Goal: Task Accomplishment & Management: Use online tool/utility

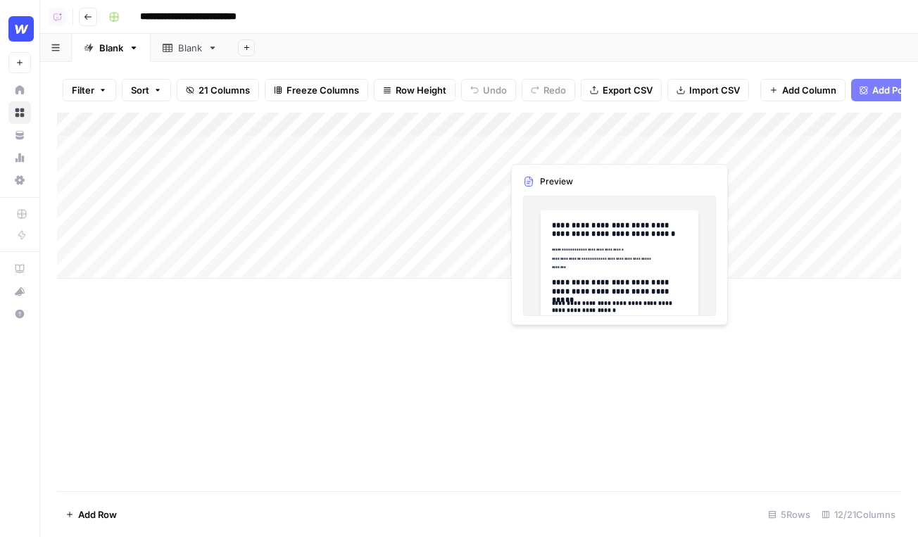
click at [548, 144] on div "Add Column" at bounding box center [479, 196] width 844 height 166
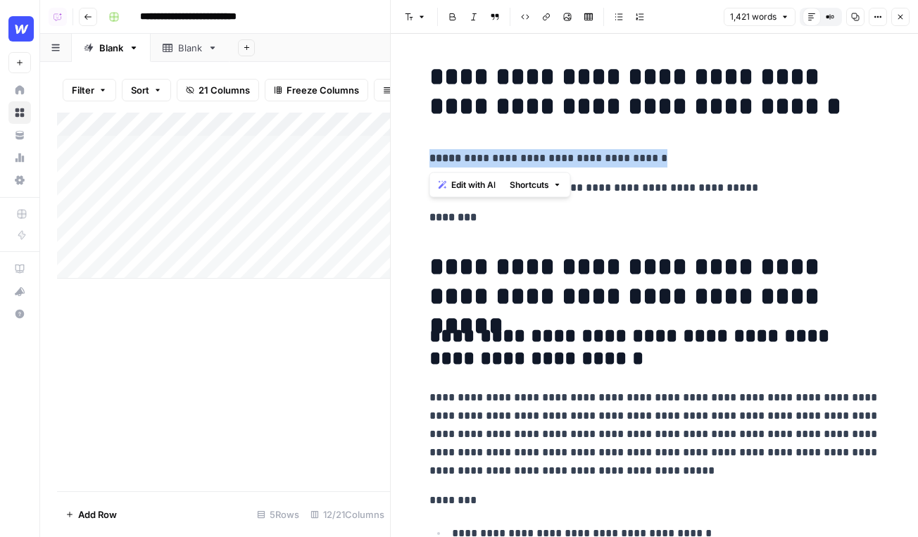
drag, startPoint x: 686, startPoint y: 162, endPoint x: 424, endPoint y: 163, distance: 261.8
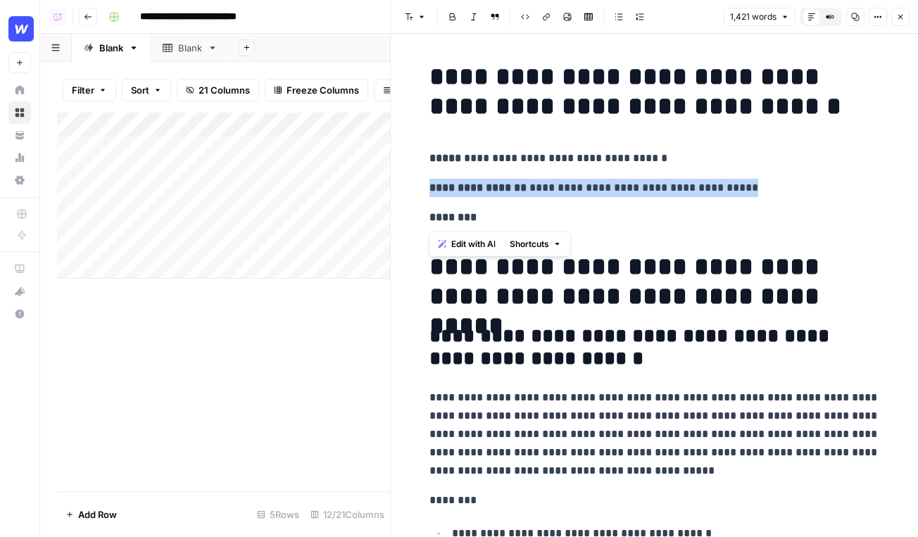
drag, startPoint x: 821, startPoint y: 198, endPoint x: 422, endPoint y: 189, distance: 399.1
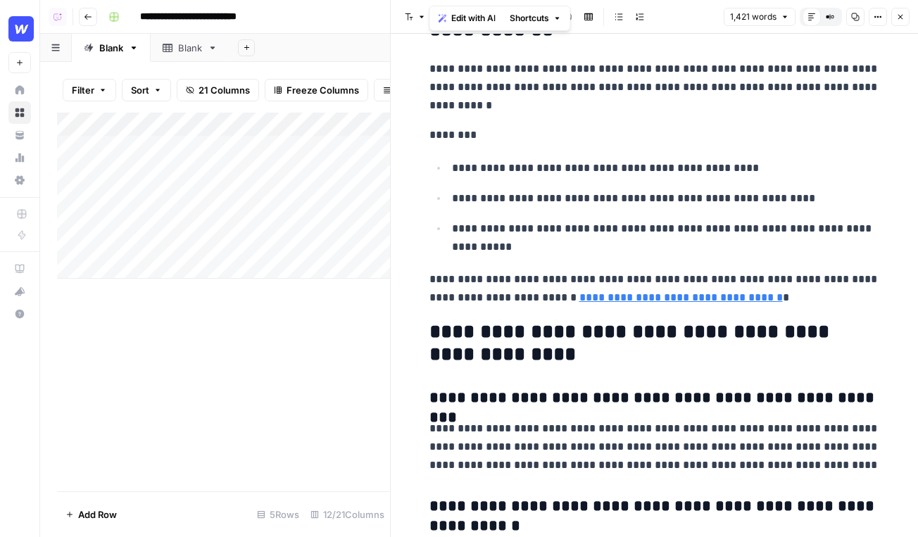
scroll to position [5704, 0]
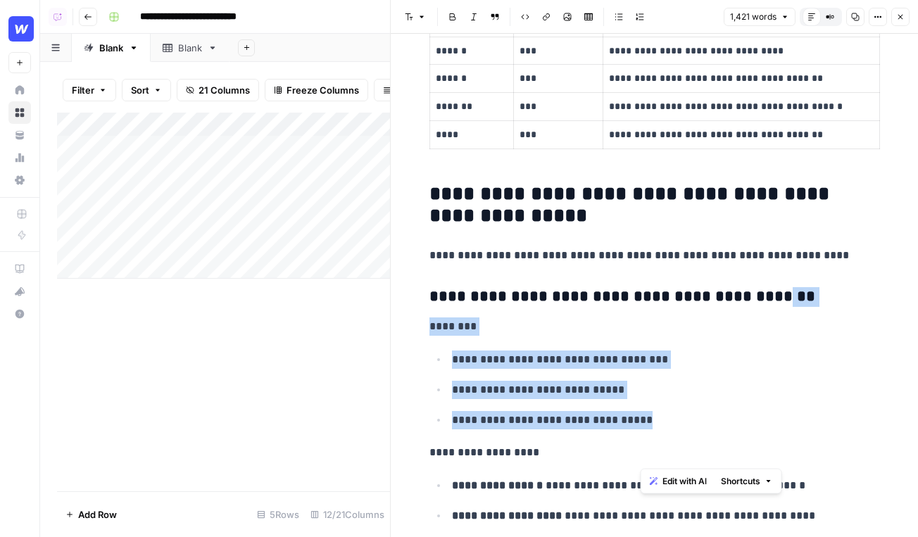
drag, startPoint x: 714, startPoint y: 455, endPoint x: 379, endPoint y: 328, distance: 358.8
click at [379, 328] on body "**********" at bounding box center [459, 268] width 918 height 537
click at [668, 488] on button "Edit with AI" at bounding box center [678, 481] width 68 height 18
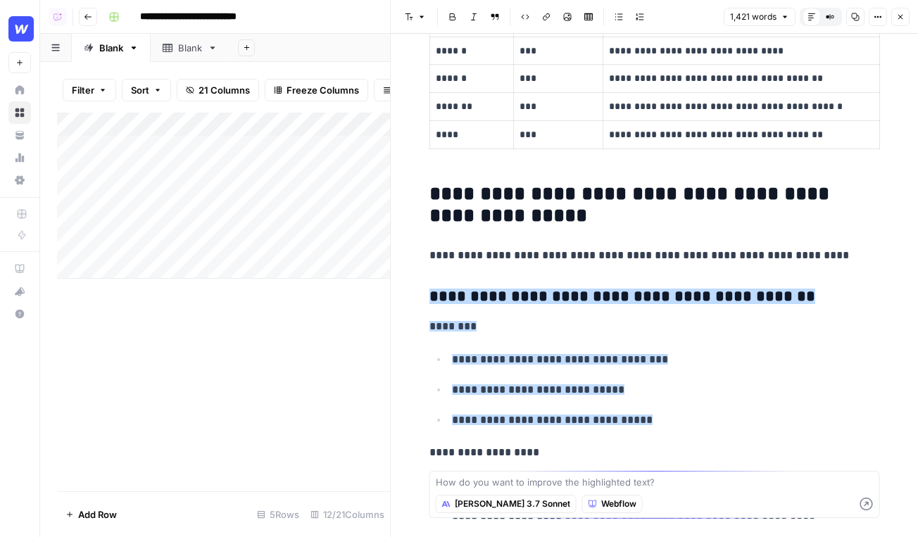
click at [899, 14] on icon "button" at bounding box center [900, 17] width 8 height 8
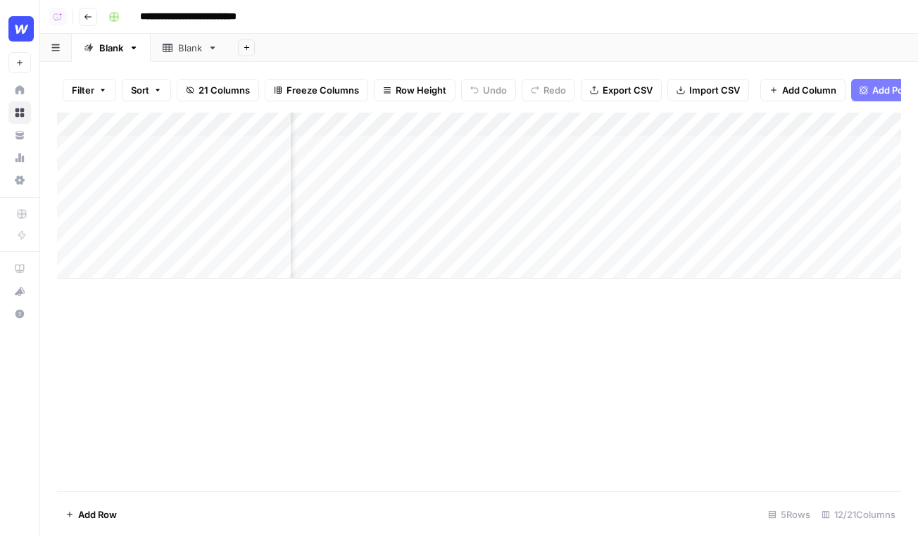
scroll to position [0, 227]
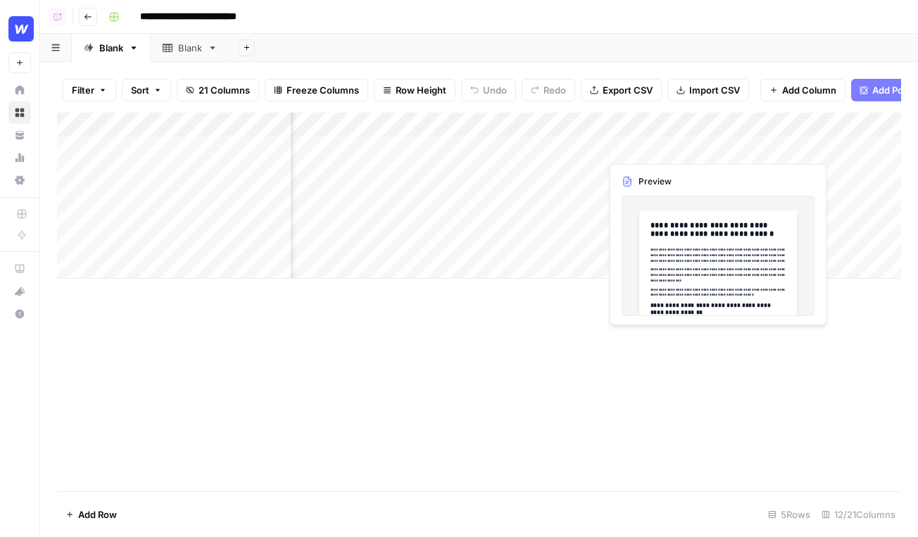
click at [657, 149] on div "Add Column" at bounding box center [479, 196] width 844 height 166
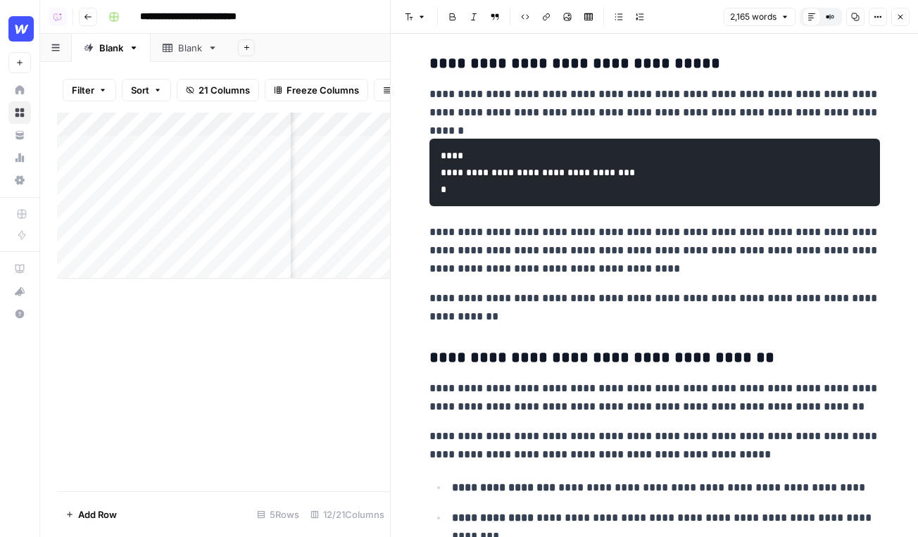
scroll to position [2147, 0]
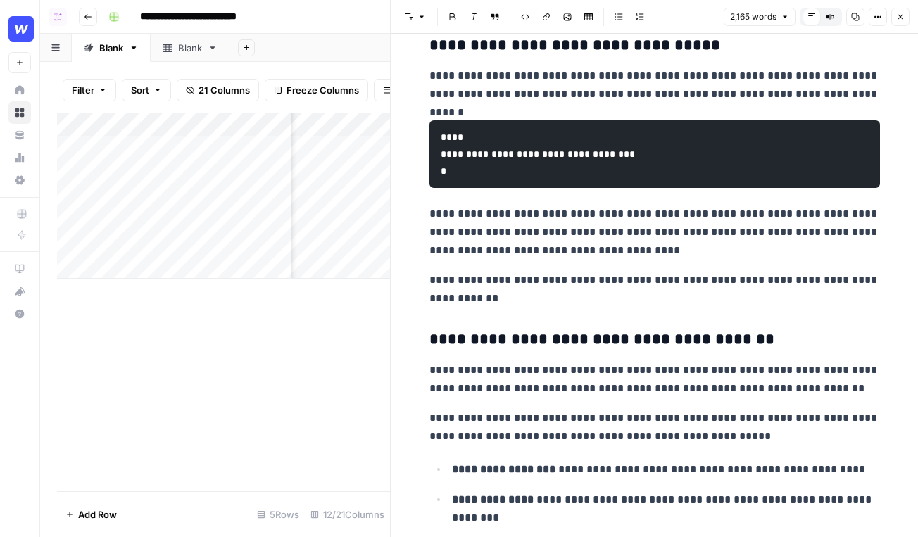
click at [901, 13] on icon "button" at bounding box center [900, 17] width 8 height 8
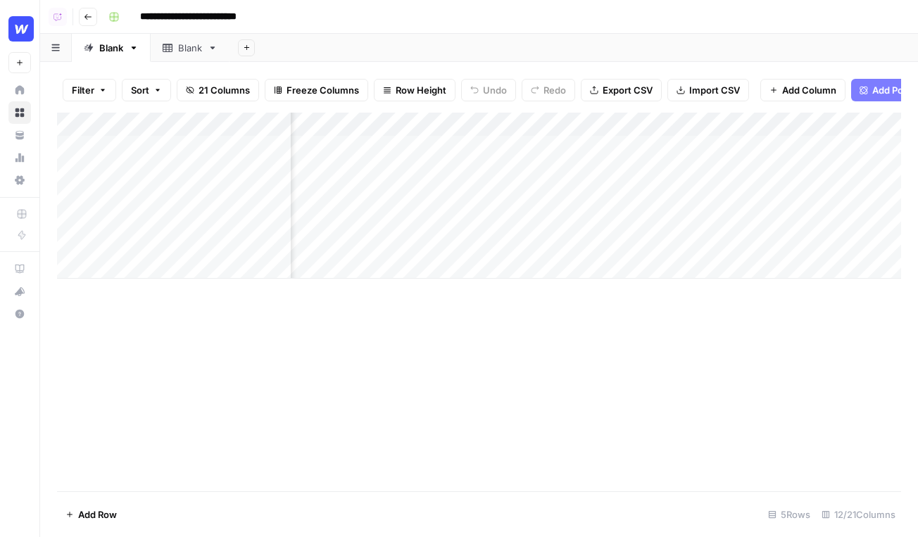
click at [512, 362] on div "Add Column" at bounding box center [479, 302] width 844 height 379
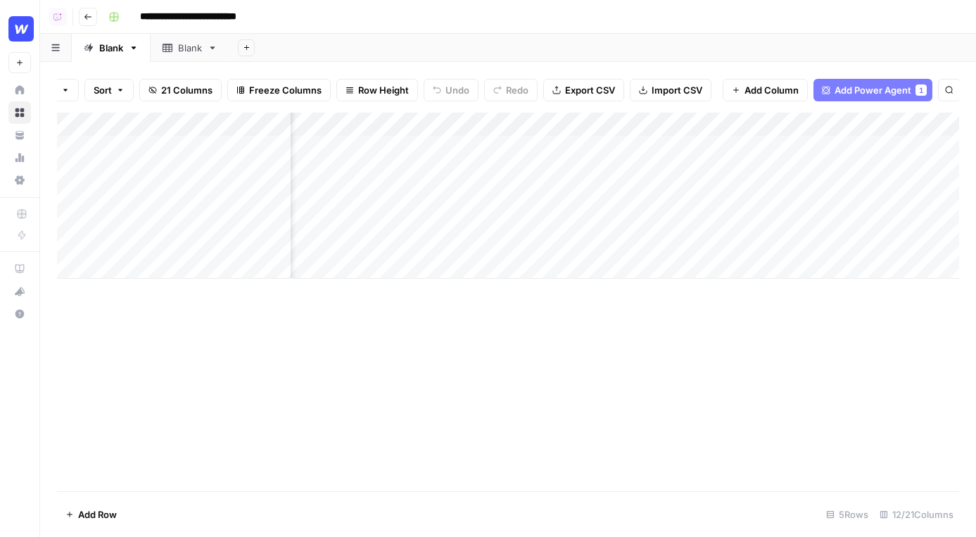
scroll to position [0, 37]
click at [869, 89] on span "Add Power Agent" at bounding box center [873, 90] width 77 height 14
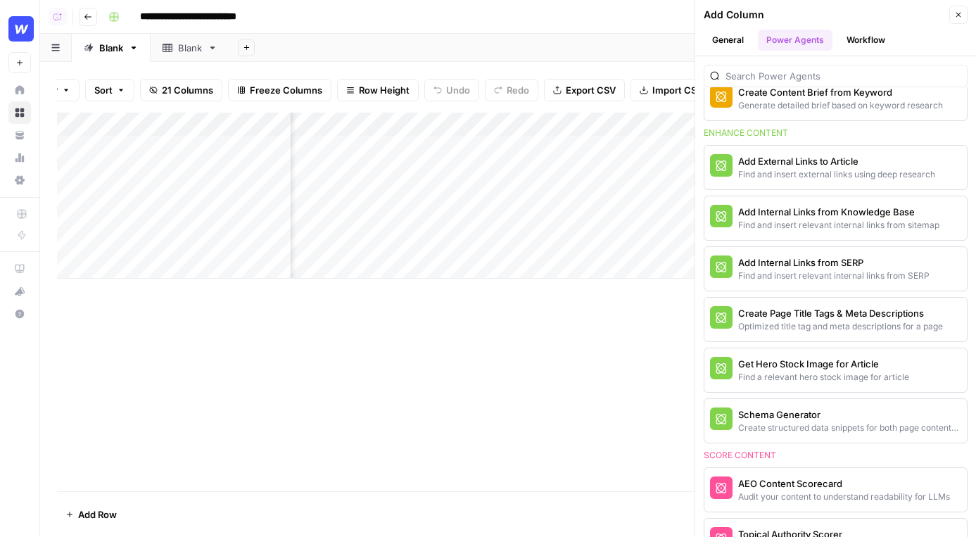
scroll to position [0, 305]
drag, startPoint x: 705, startPoint y: 131, endPoint x: 826, endPoint y: 131, distance: 121.1
click at [826, 131] on div "Enhance content" at bounding box center [836, 133] width 264 height 13
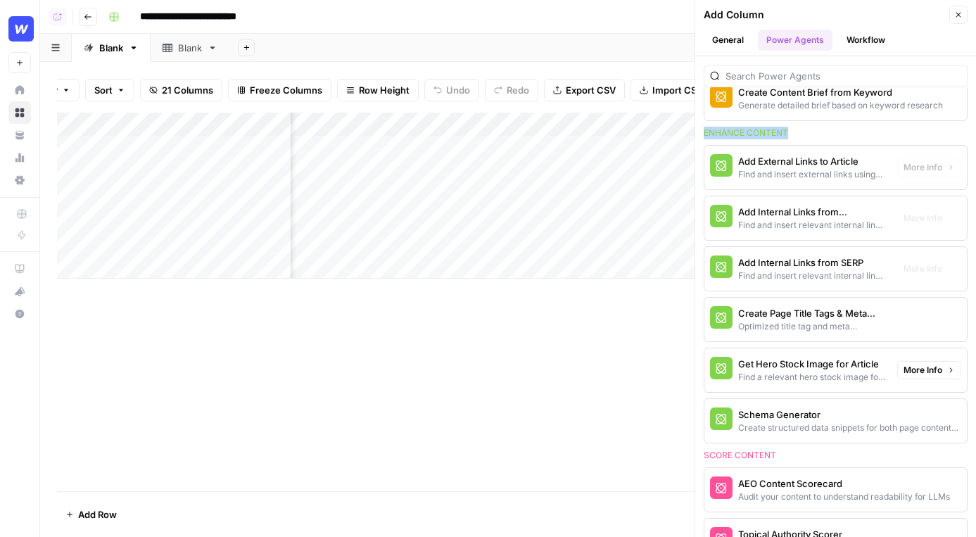
scroll to position [455, 0]
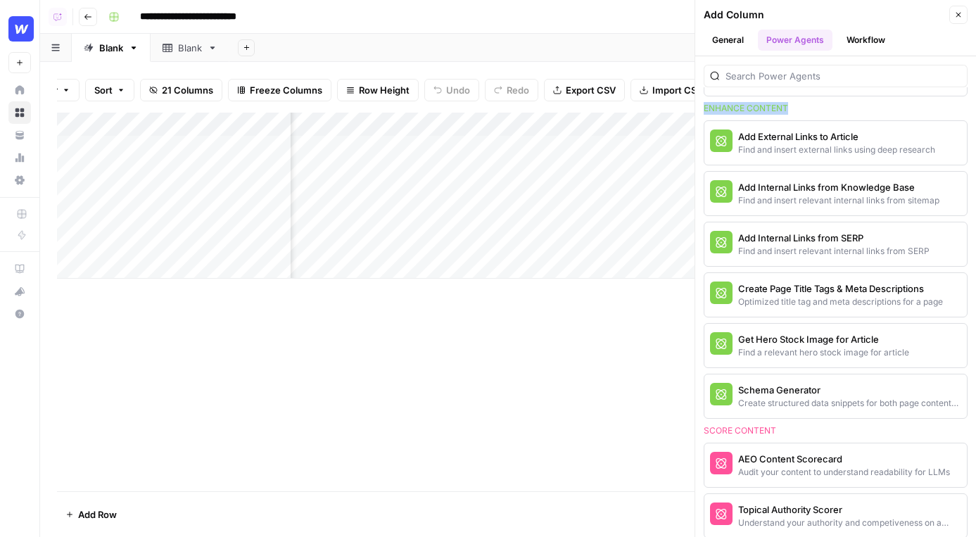
click at [917, 14] on icon "button" at bounding box center [958, 15] width 5 height 5
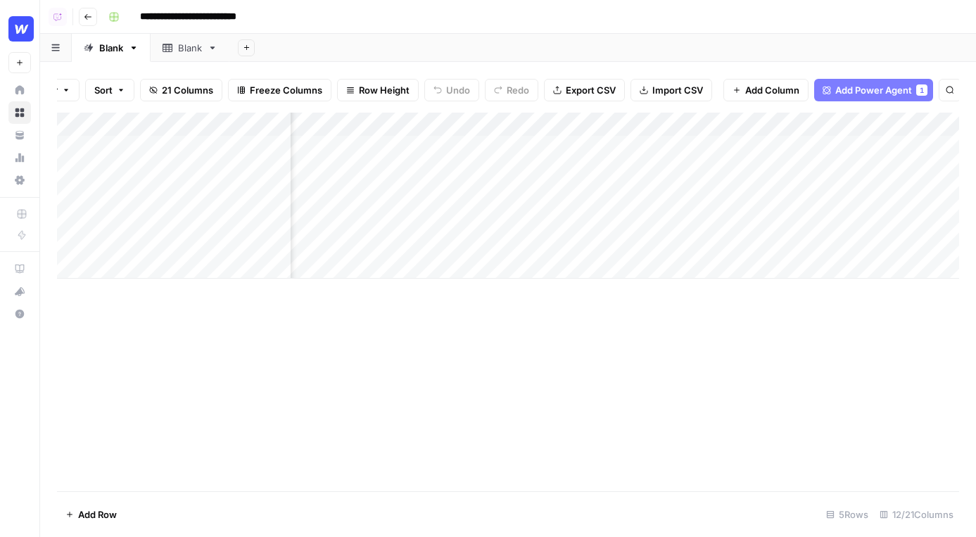
scroll to position [0, 342]
click at [885, 81] on button "Add Power Agent 1" at bounding box center [873, 90] width 119 height 23
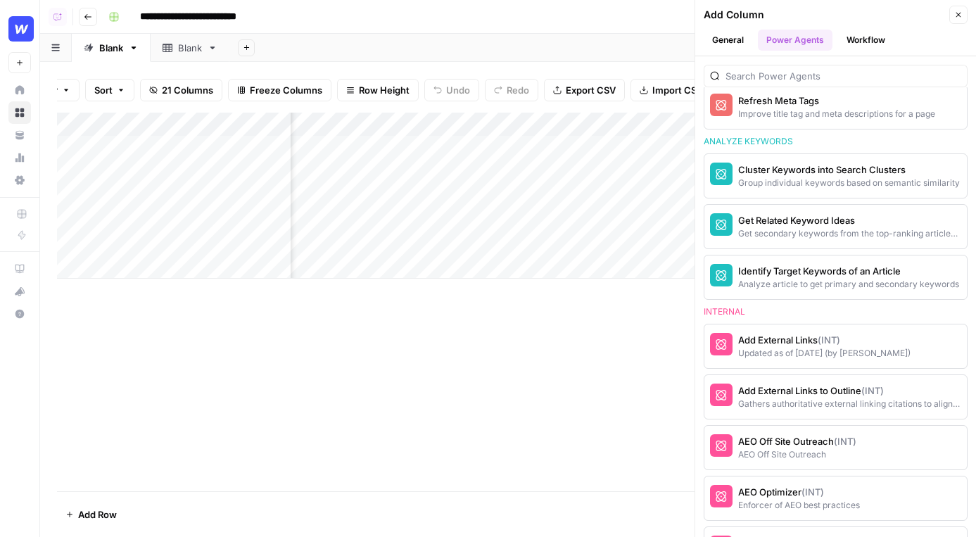
scroll to position [1335, 0]
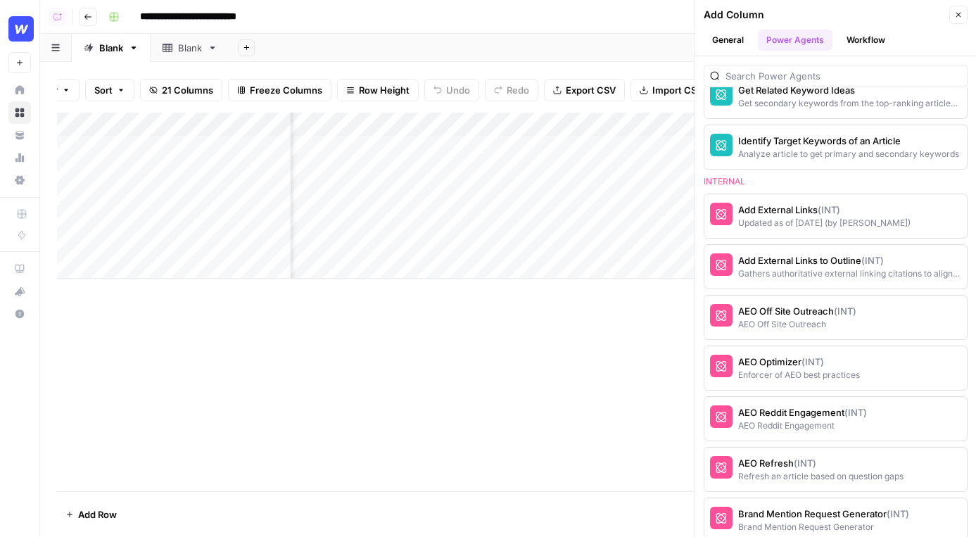
click at [728, 46] on button "General" at bounding box center [728, 40] width 49 height 21
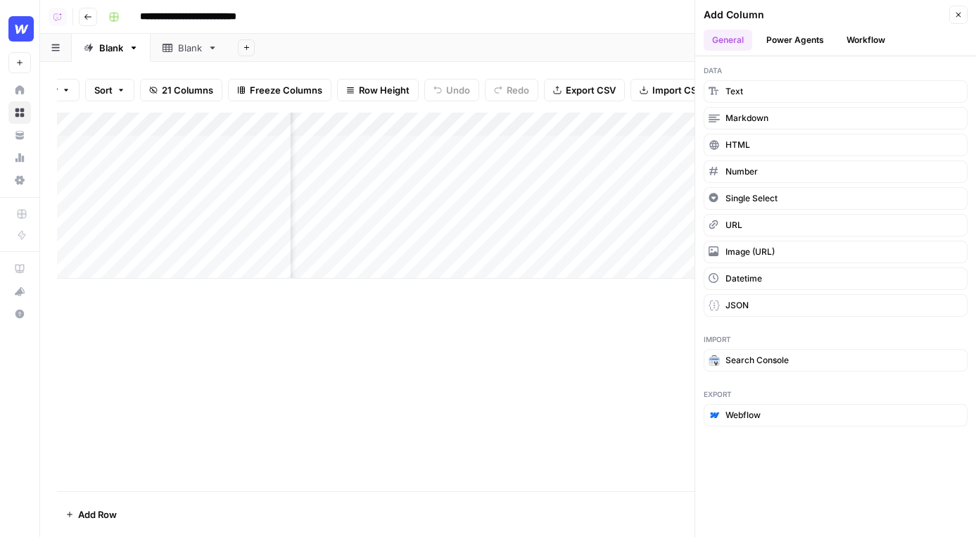
click at [870, 42] on button "Workflow" at bounding box center [866, 40] width 56 height 21
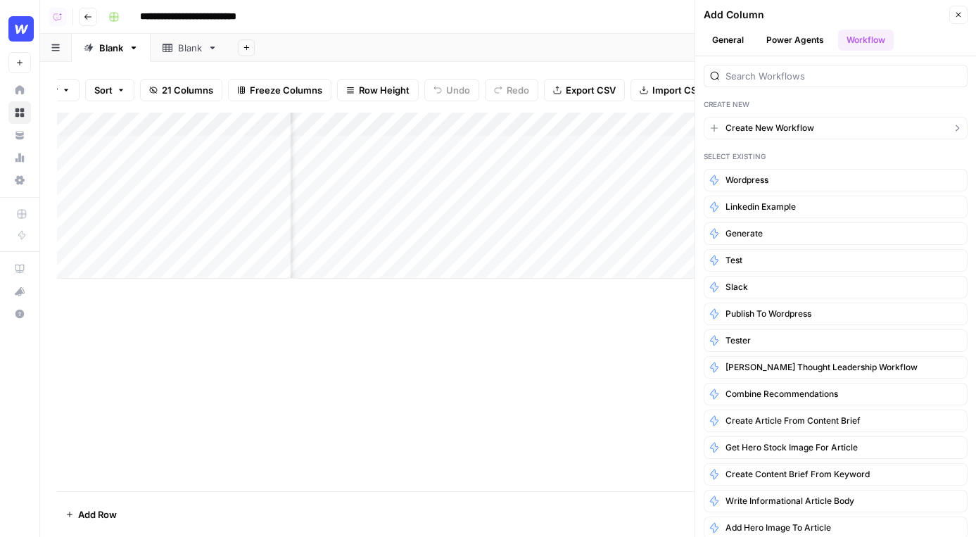
click at [791, 128] on span "Create New Workflow" at bounding box center [770, 128] width 89 height 13
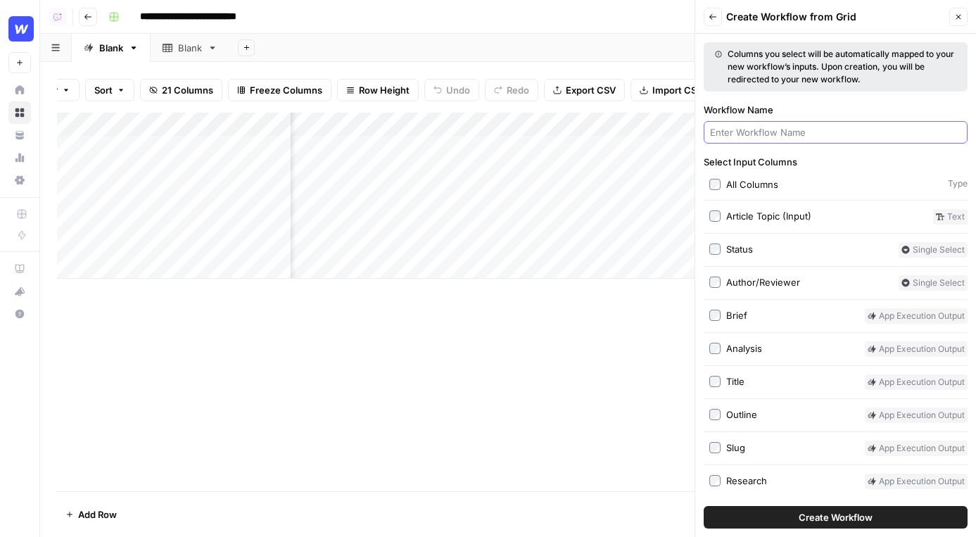
click at [791, 128] on input "Workflow Name" at bounding box center [835, 132] width 251 height 14
type input "w"
type input "example"
click at [704, 506] on button "Create Workflow" at bounding box center [836, 517] width 264 height 23
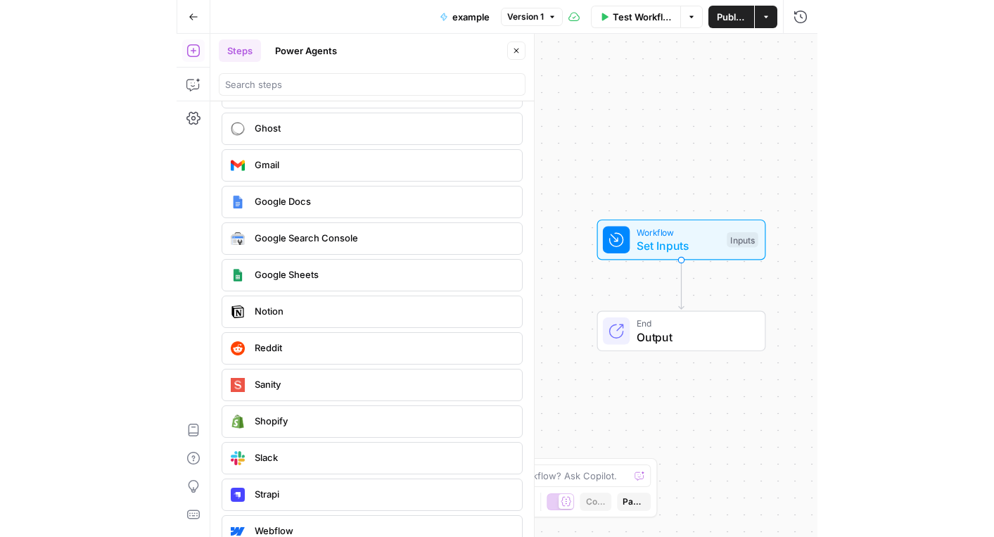
scroll to position [2632, 0]
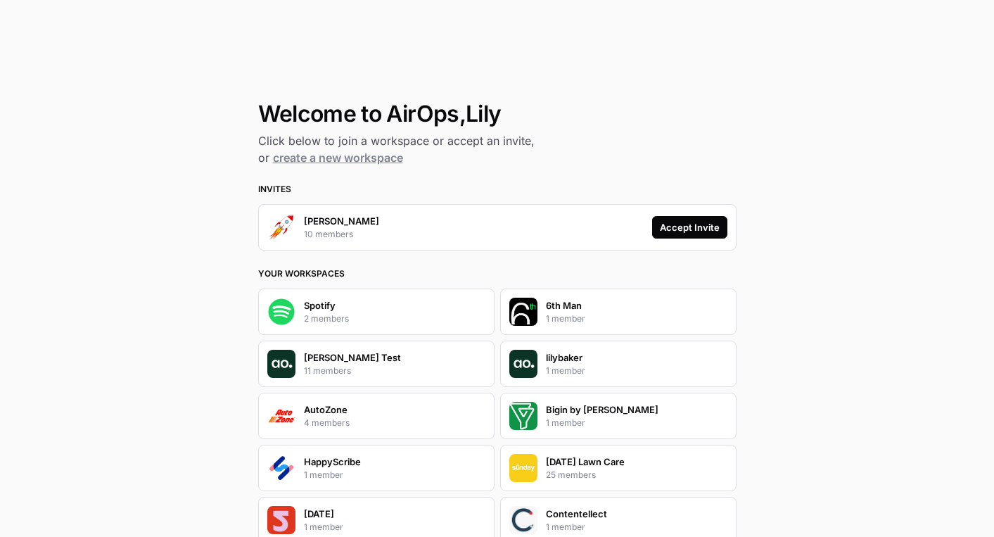
click at [710, 224] on div "Accept Invite" at bounding box center [690, 227] width 60 height 14
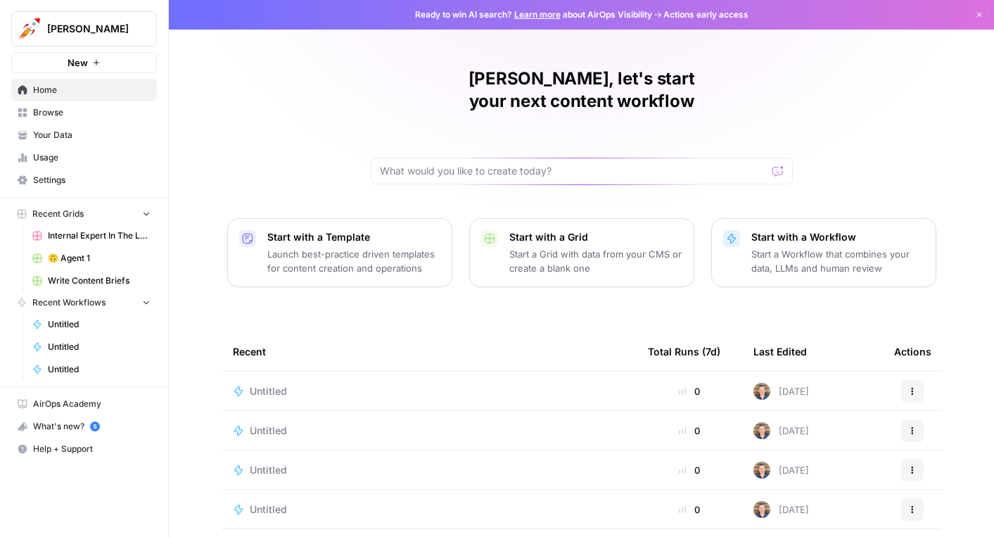
scroll to position [110, 0]
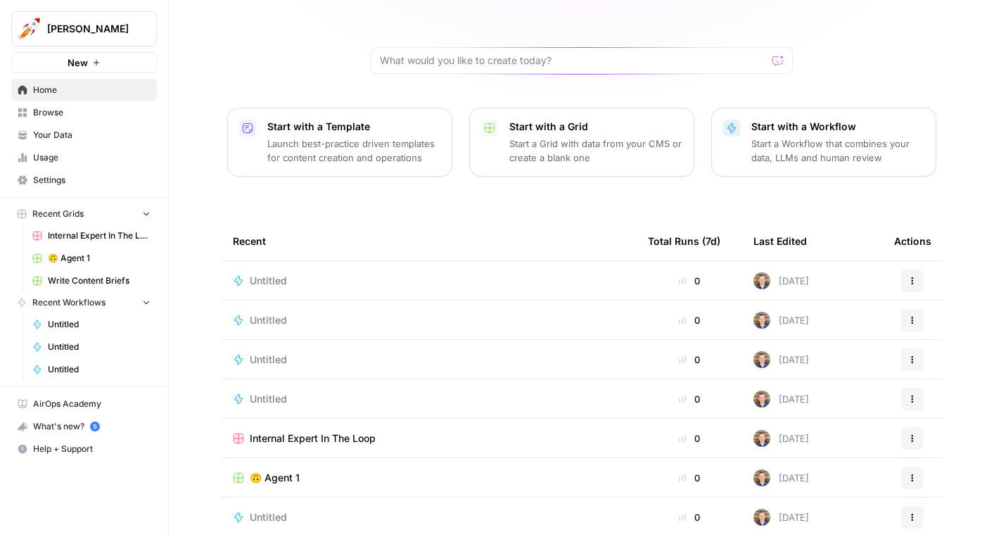
click at [65, 115] on span "Browse" at bounding box center [92, 112] width 118 height 13
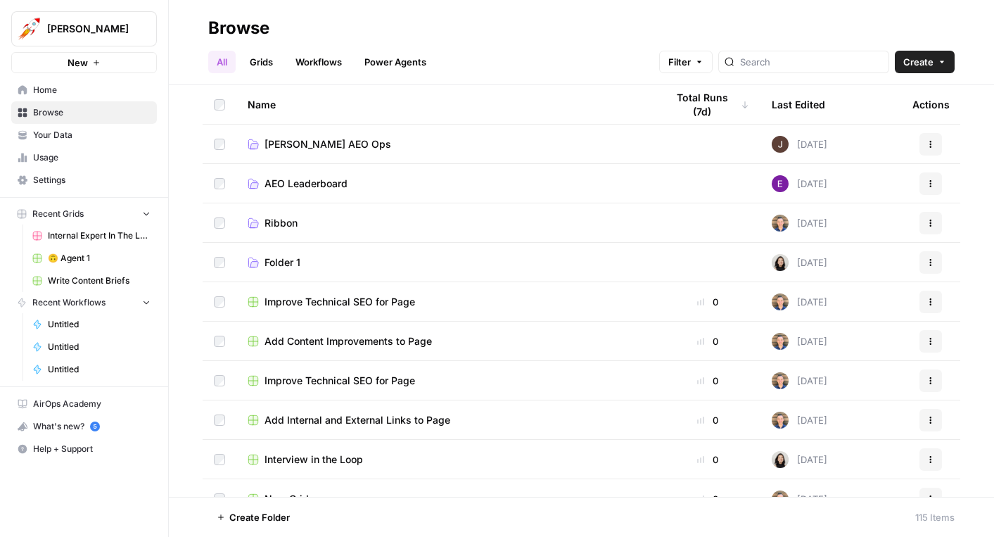
click at [249, 48] on div "All Grids Workflows Power Agents Filter Create" at bounding box center [581, 56] width 747 height 34
click at [257, 62] on link "Grids" at bounding box center [261, 62] width 40 height 23
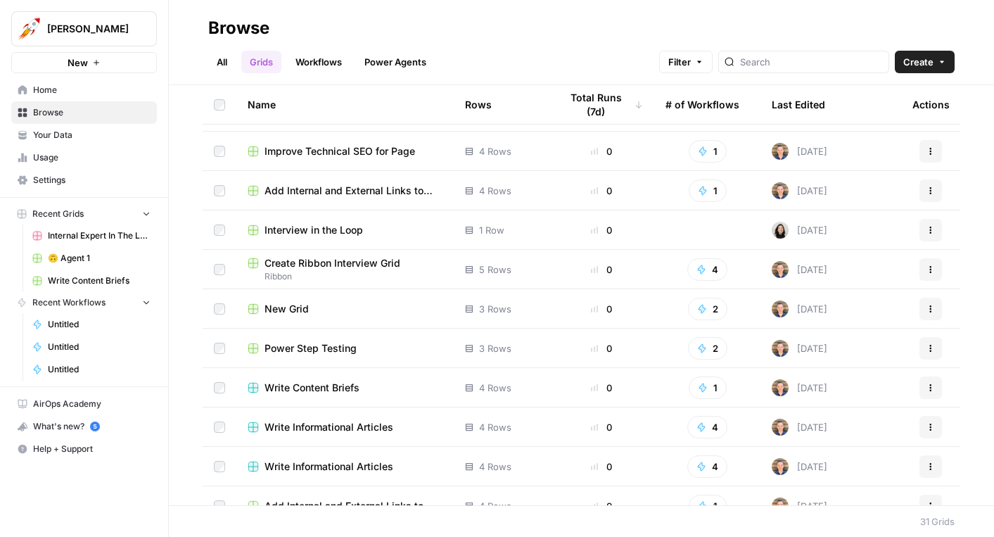
scroll to position [74, 0]
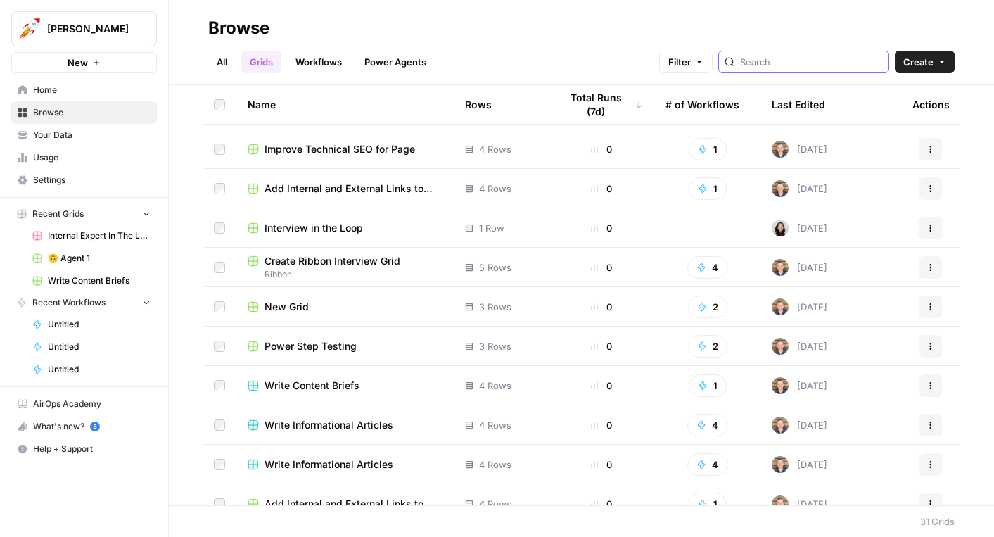
click at [803, 61] on input "search" at bounding box center [811, 62] width 143 height 14
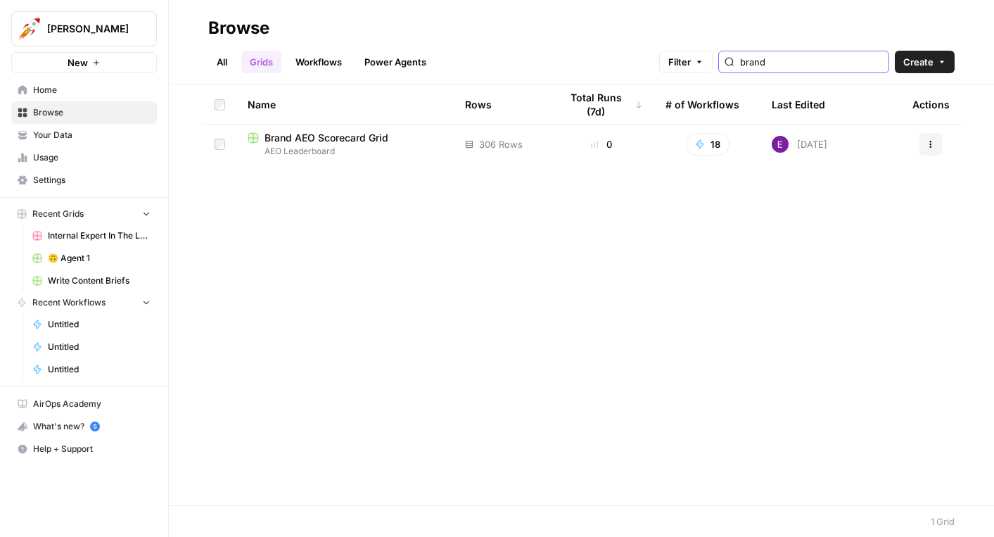
type input "brand"
click at [382, 134] on span "Brand AEO Scorecard Grid" at bounding box center [327, 138] width 124 height 14
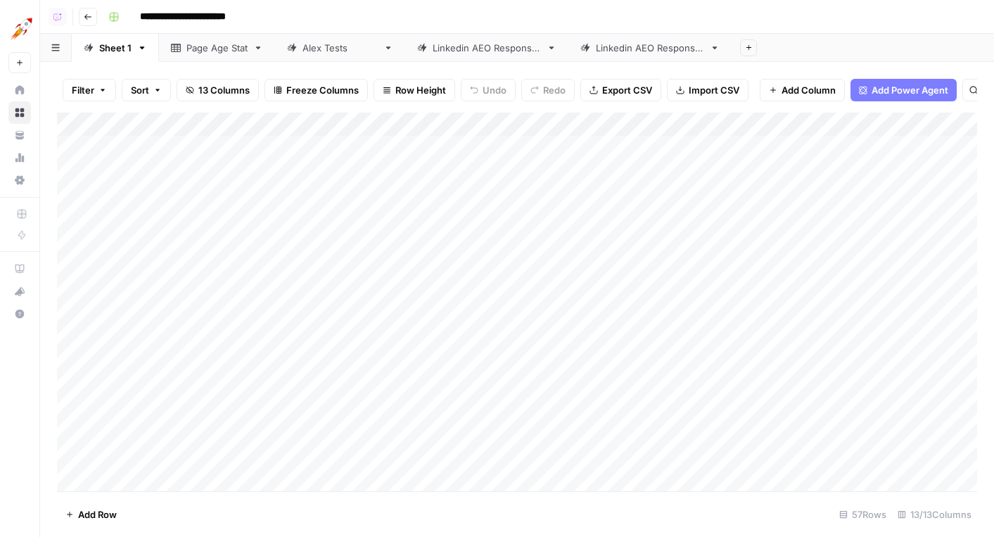
click at [603, 43] on div "Linkedin AEO Responses" at bounding box center [650, 48] width 108 height 14
click at [176, 476] on div "Add Column" at bounding box center [517, 302] width 921 height 379
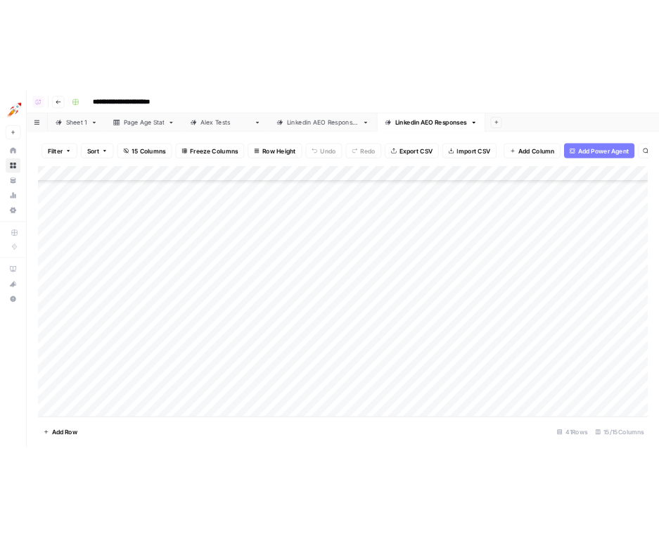
scroll to position [673, 0]
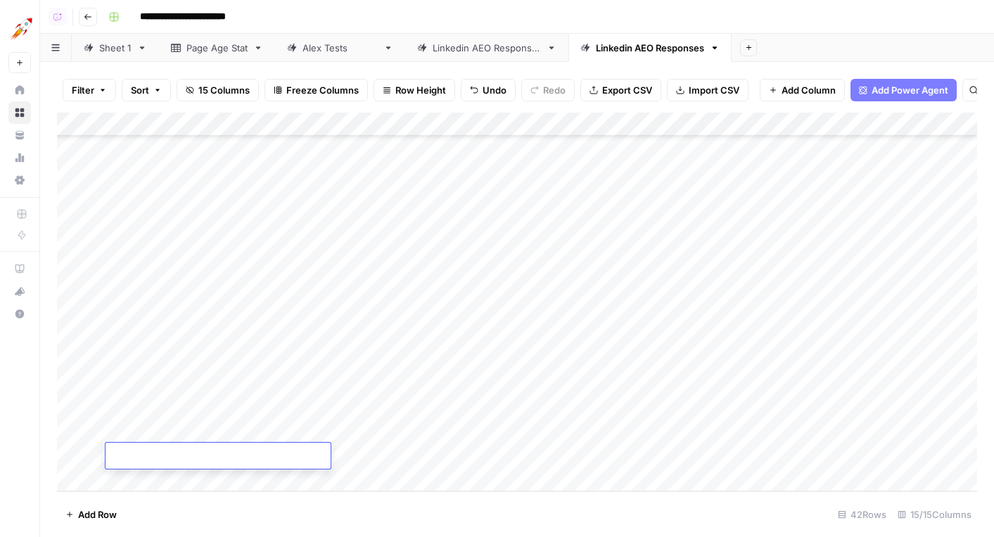
click at [139, 452] on textarea at bounding box center [218, 457] width 225 height 20
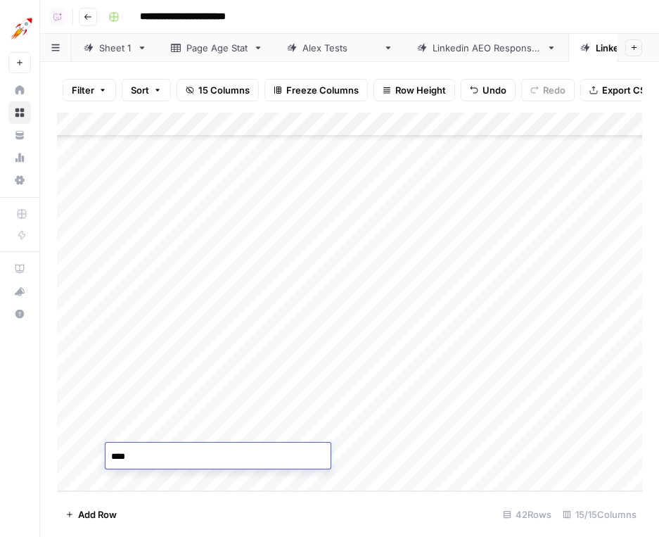
type textarea "*****"
click at [348, 446] on div "Add Column" at bounding box center [350, 302] width 586 height 379
click at [267, 465] on div "Add Column" at bounding box center [350, 302] width 586 height 379
click at [267, 465] on textarea at bounding box center [344, 457] width 225 height 20
type textarea "**********"
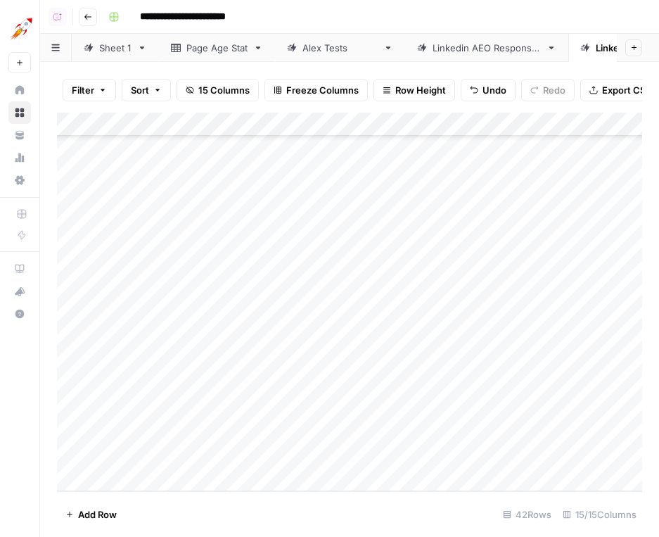
click at [441, 514] on footer "Add Row [STREET_ADDRESS]" at bounding box center [350, 514] width 586 height 46
click at [419, 455] on div "Add Column" at bounding box center [350, 302] width 586 height 379
click at [541, 124] on div "Add Column" at bounding box center [350, 302] width 586 height 379
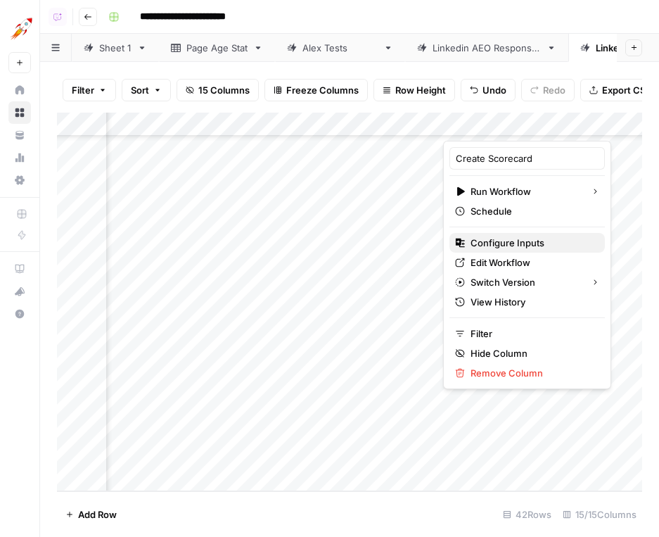
click at [528, 241] on span "Configure Inputs" at bounding box center [532, 243] width 123 height 14
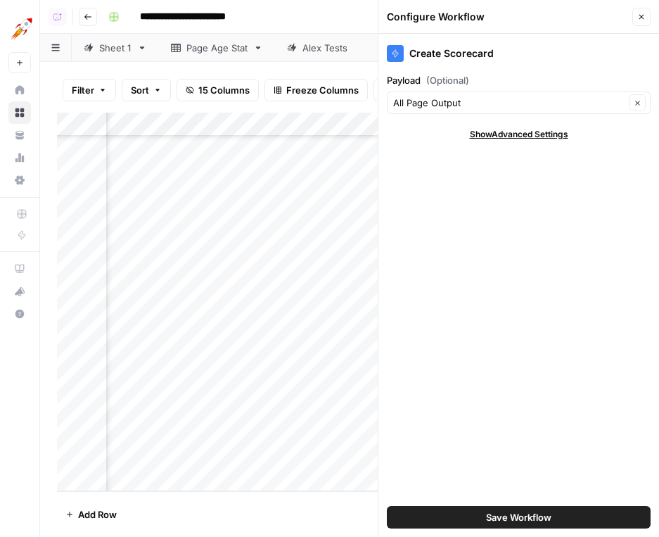
click at [645, 17] on icon "button" at bounding box center [642, 17] width 8 height 8
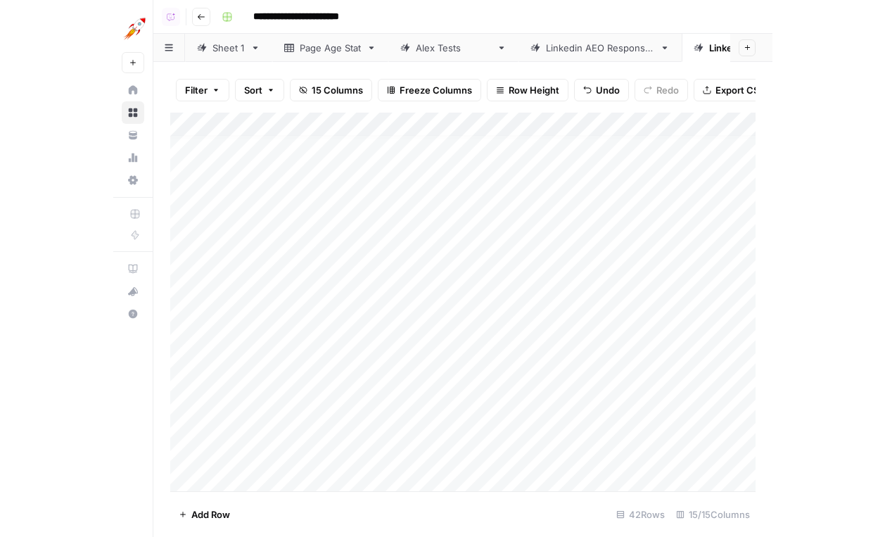
scroll to position [673, 0]
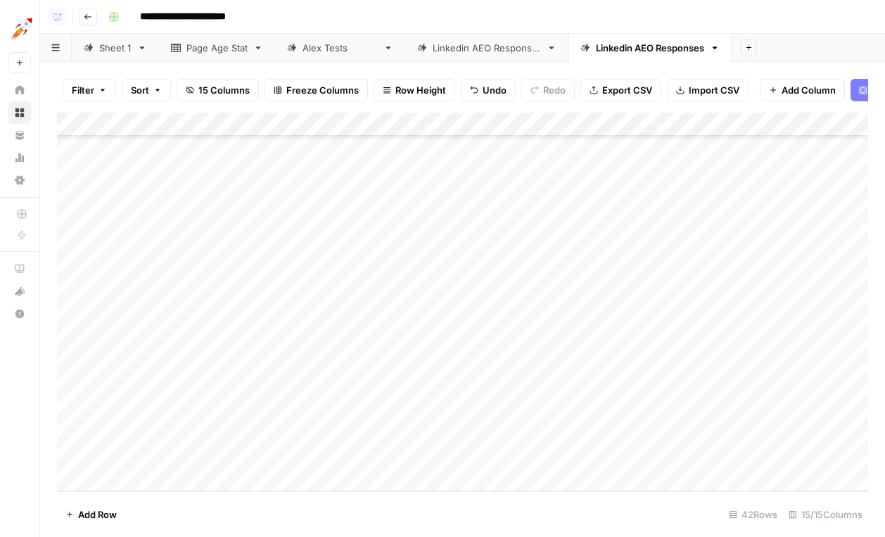
click at [456, 457] on div "Add Column" at bounding box center [462, 302] width 811 height 379
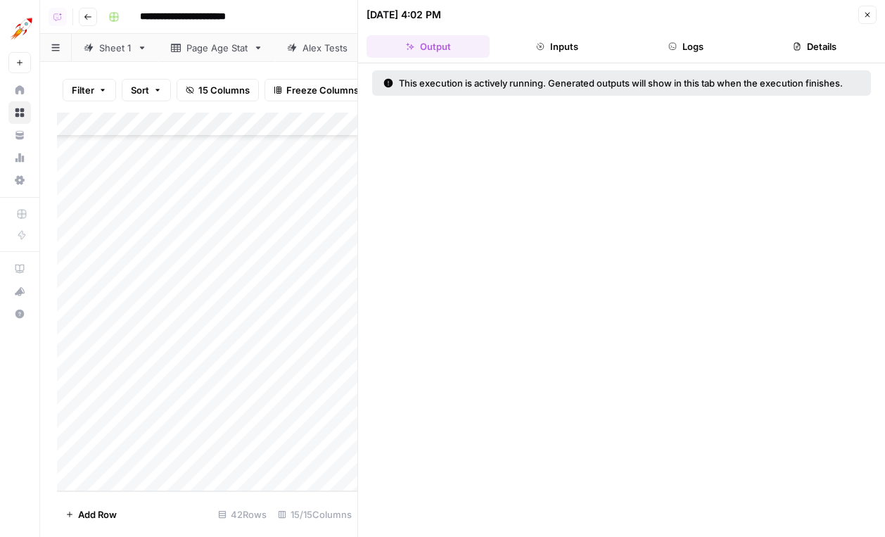
click at [809, 44] on button "Details" at bounding box center [815, 46] width 123 height 23
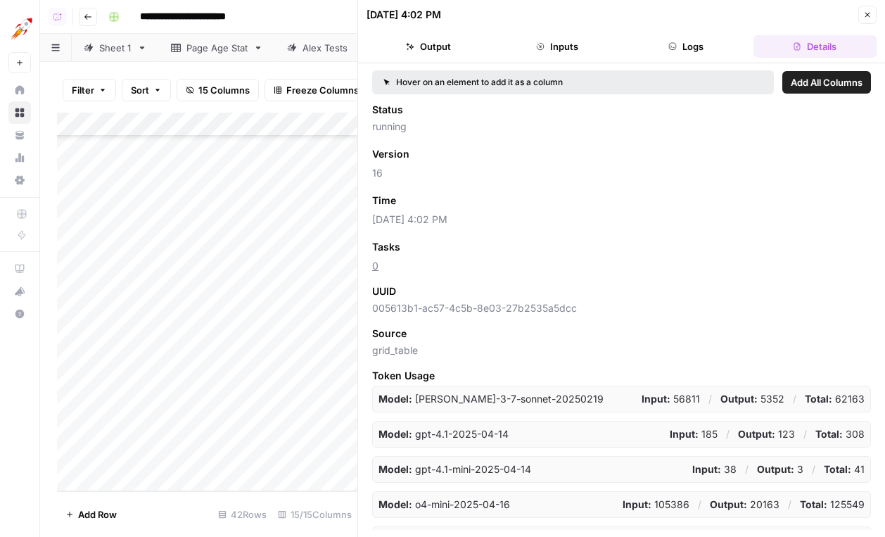
click at [712, 44] on button "Logs" at bounding box center [686, 46] width 123 height 23
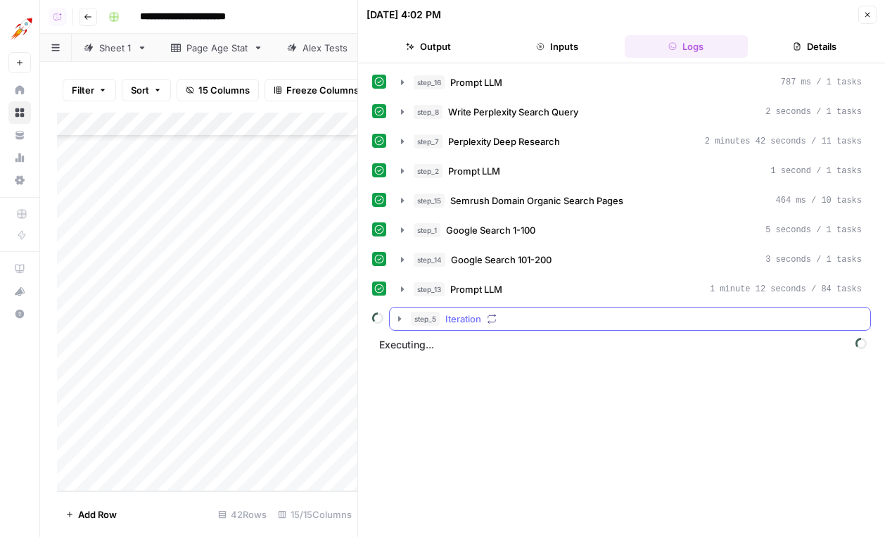
click at [606, 320] on div "step_5 Iteration" at bounding box center [636, 319] width 451 height 14
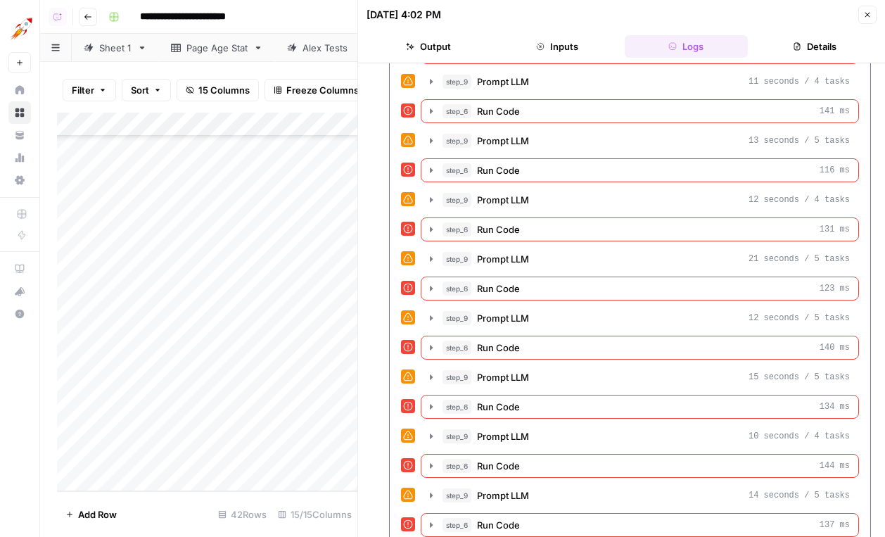
scroll to position [315, 0]
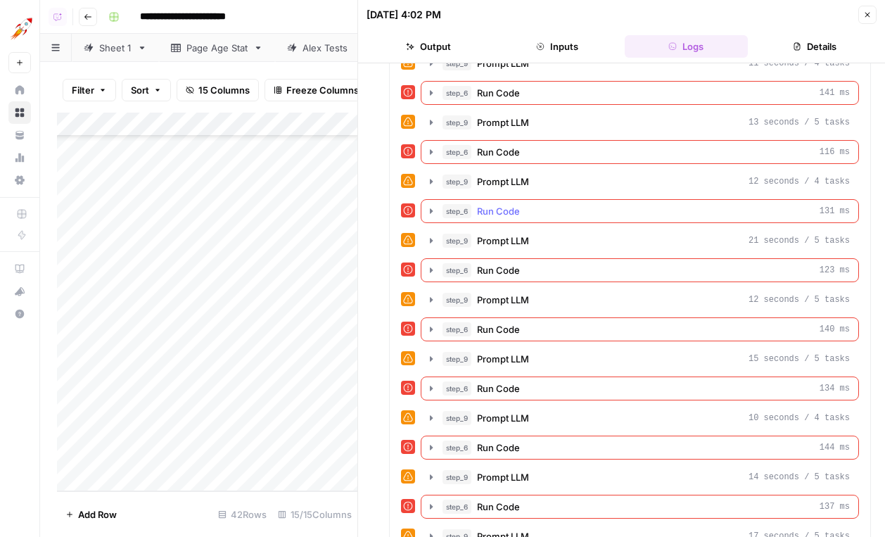
click at [592, 207] on div "step_6 Run Code 131 ms" at bounding box center [647, 211] width 408 height 14
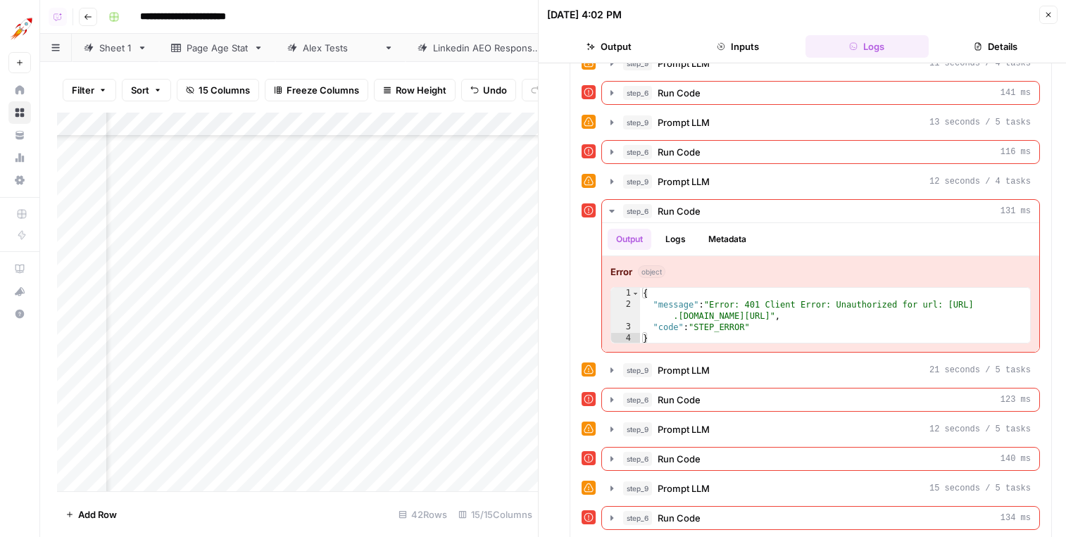
scroll to position [407, 65]
click at [746, 184] on div "step_9 Prompt LLM 12 seconds / 4 tasks" at bounding box center [827, 182] width 408 height 14
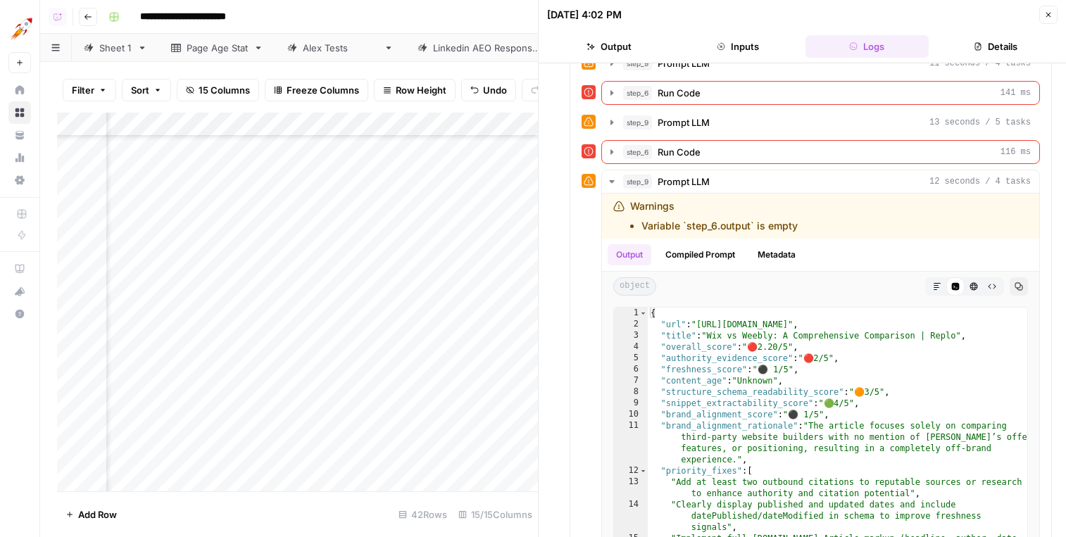
scroll to position [673, 65]
click at [391, 430] on div "Add Column" at bounding box center [297, 302] width 481 height 379
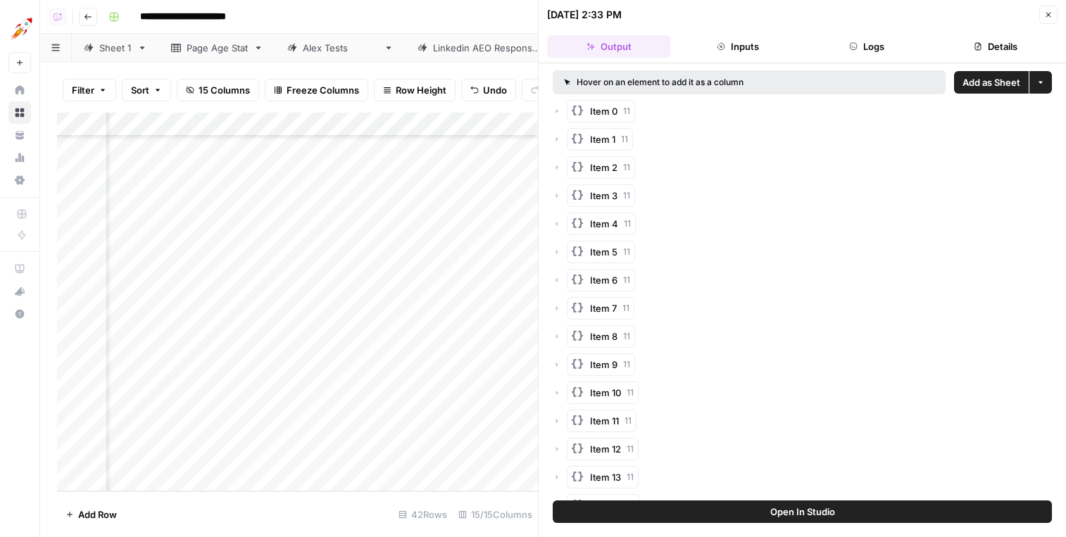
click at [901, 54] on button "Logs" at bounding box center [866, 46] width 123 height 23
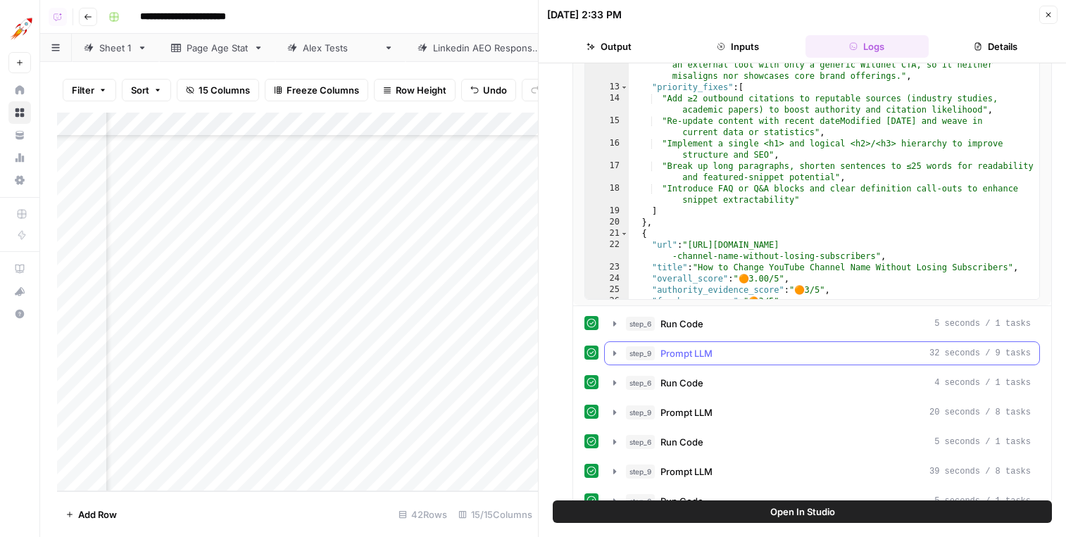
scroll to position [82, 0]
click at [747, 331] on button "step_6 Run Code 5 seconds / 1 tasks" at bounding box center [822, 323] width 434 height 23
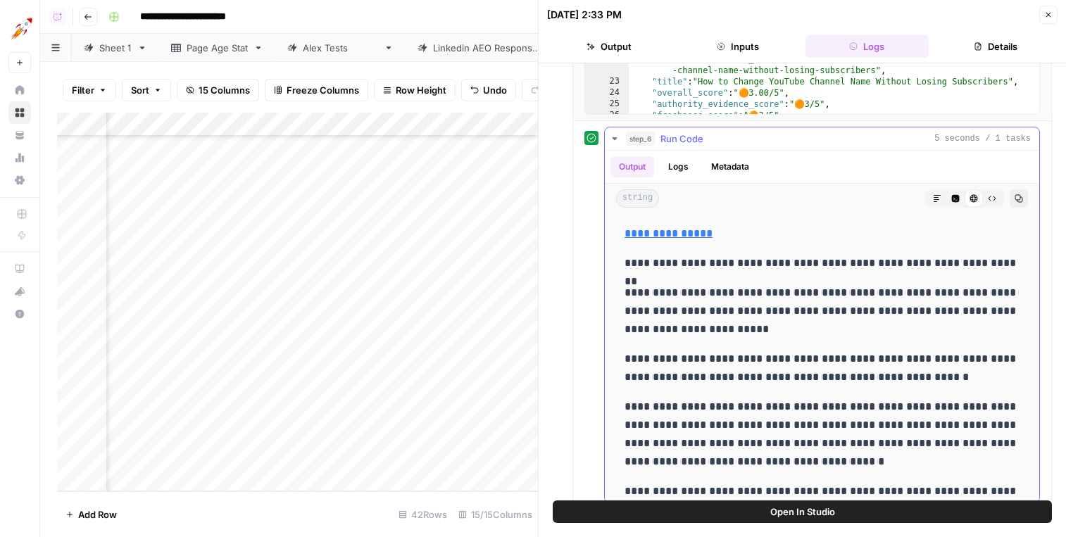
scroll to position [564, 0]
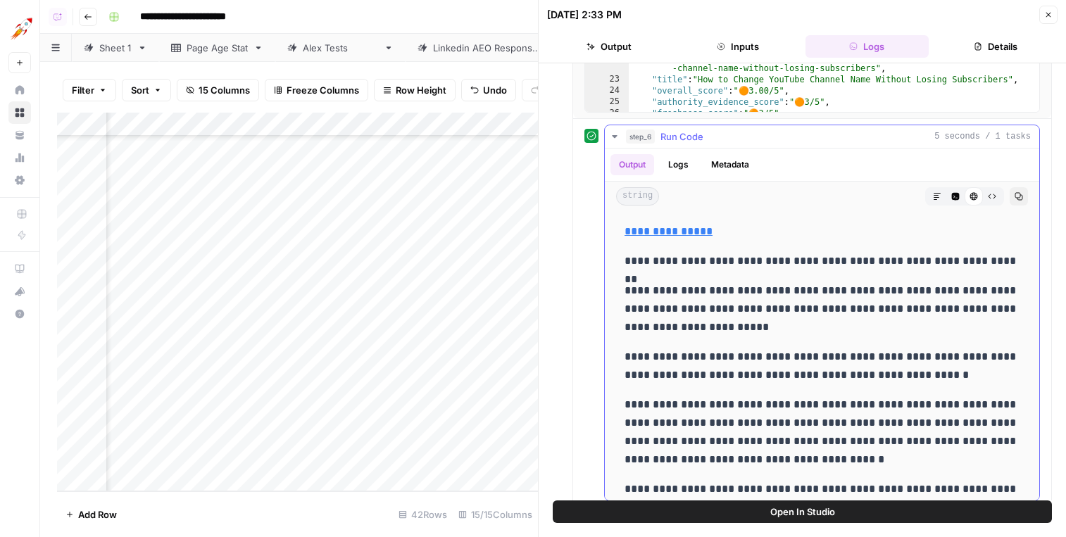
click at [738, 140] on div "step_6 Run Code 5 seconds / 1 tasks" at bounding box center [828, 136] width 405 height 14
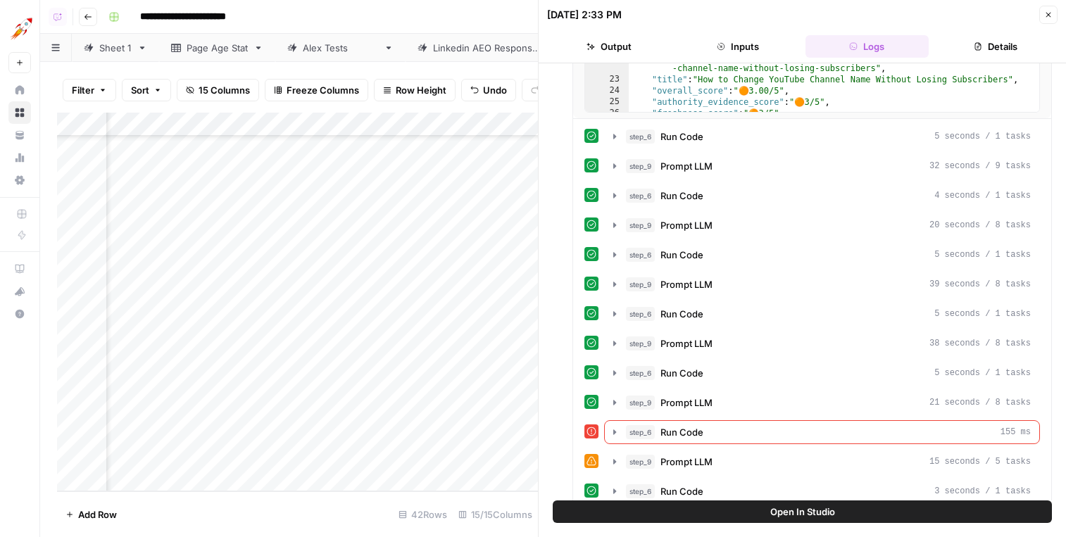
scroll to position [673, 0]
click at [453, 361] on div "Add Column" at bounding box center [297, 302] width 481 height 379
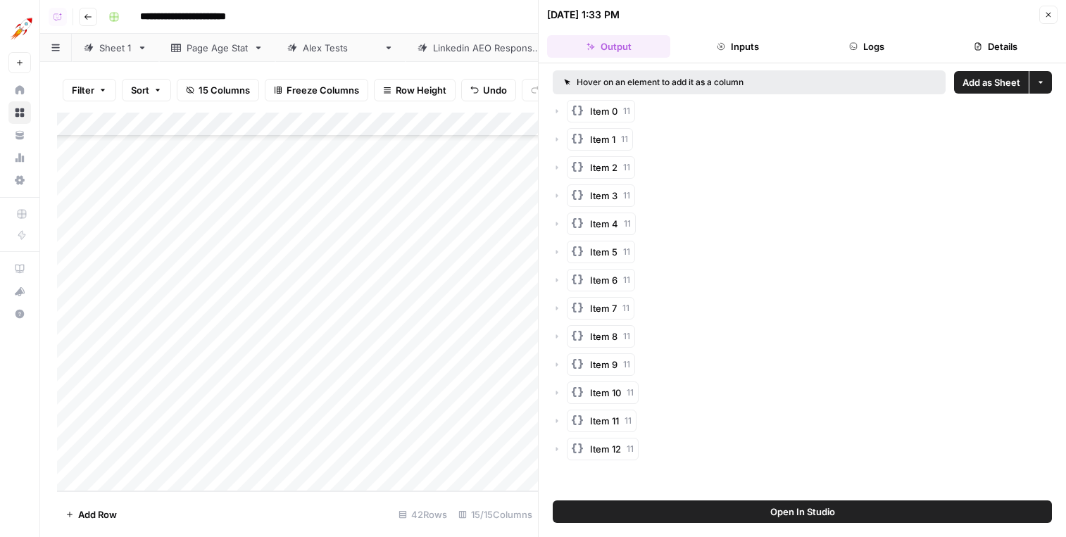
click at [885, 55] on button "Logs" at bounding box center [866, 46] width 123 height 23
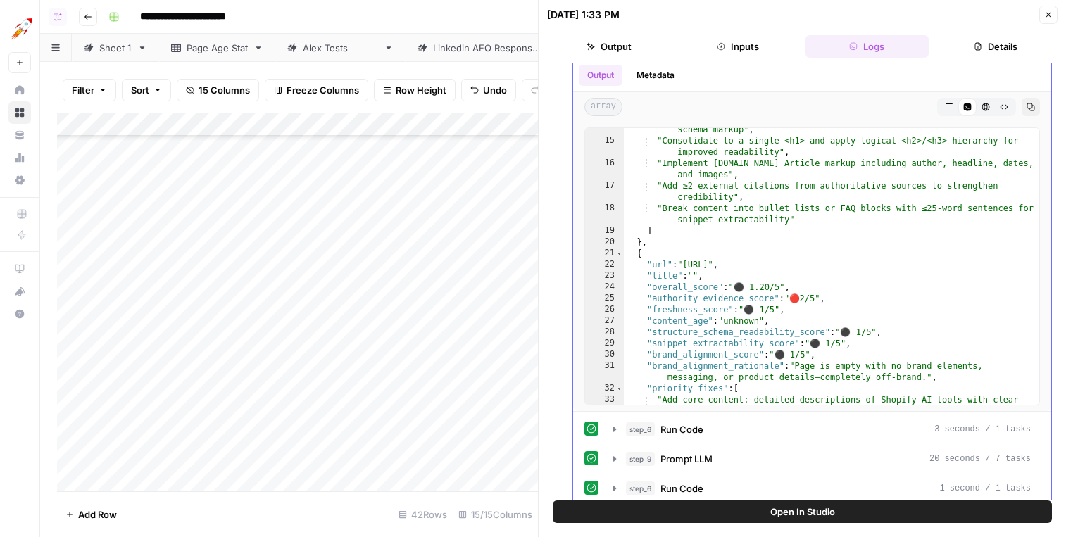
scroll to position [184, 0]
click at [752, 408] on div "14 15 16 17 18 19 20 21 22 23 24 25 26 27 28 29 30 31 32 33 34 35 "Add visible …" at bounding box center [812, 266] width 478 height 289
click at [752, 431] on div "step_6 Run Code 3 seconds / 1 tasks" at bounding box center [828, 429] width 405 height 14
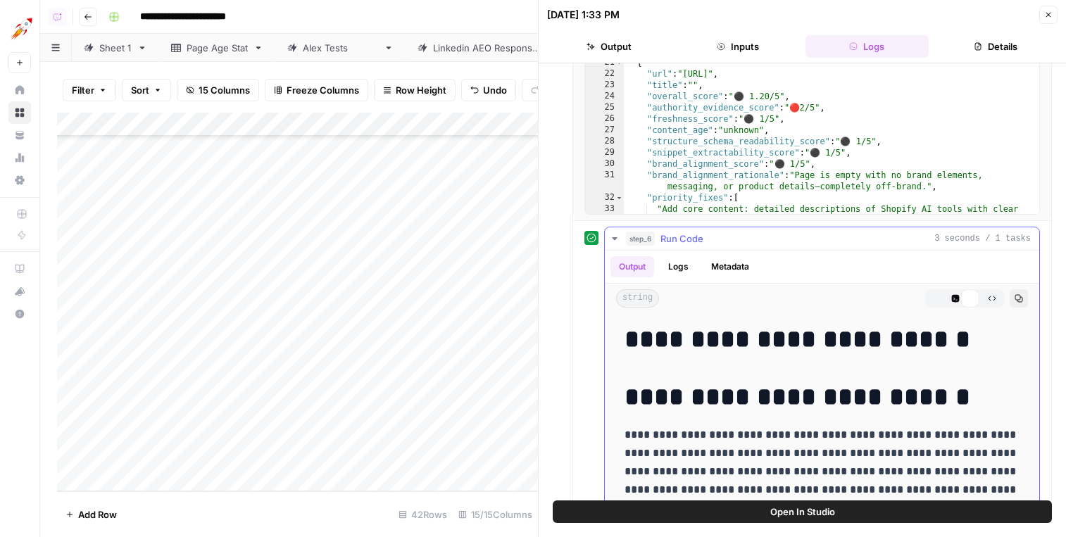
scroll to position [550, 0]
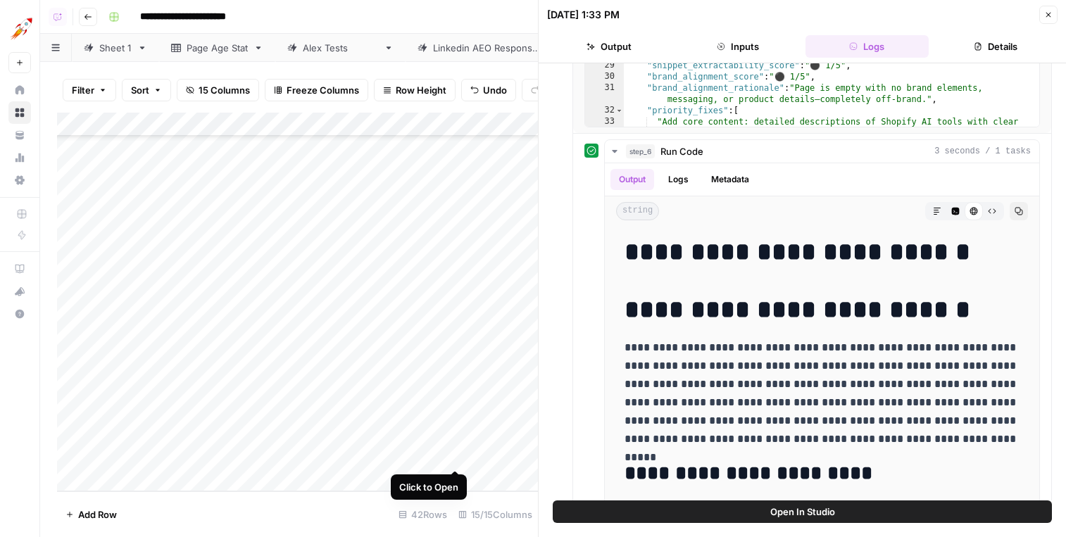
click at [456, 457] on div "Add Column" at bounding box center [297, 302] width 481 height 379
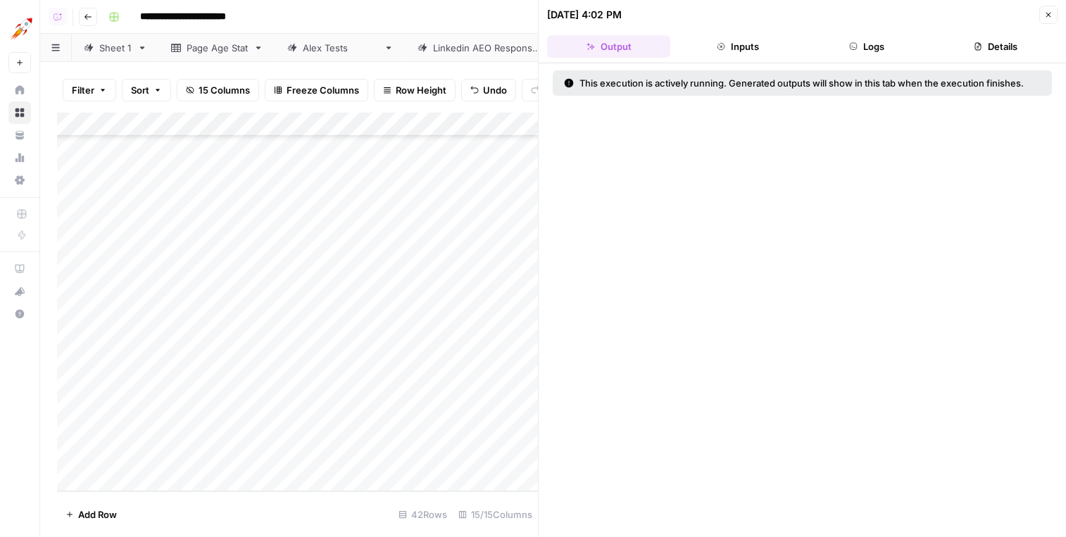
click at [878, 58] on header "[DATE] 4:02 PM Close Output Inputs Logs Details" at bounding box center [801, 31] width 527 height 63
click at [884, 36] on button "Logs" at bounding box center [866, 46] width 123 height 23
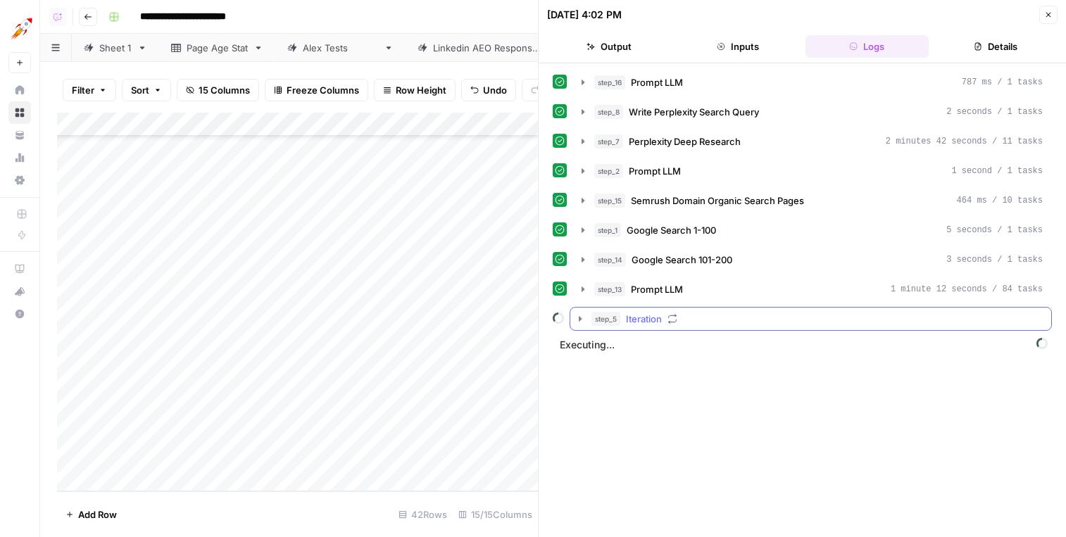
click at [729, 327] on button "step_5 Iteration" at bounding box center [810, 319] width 481 height 23
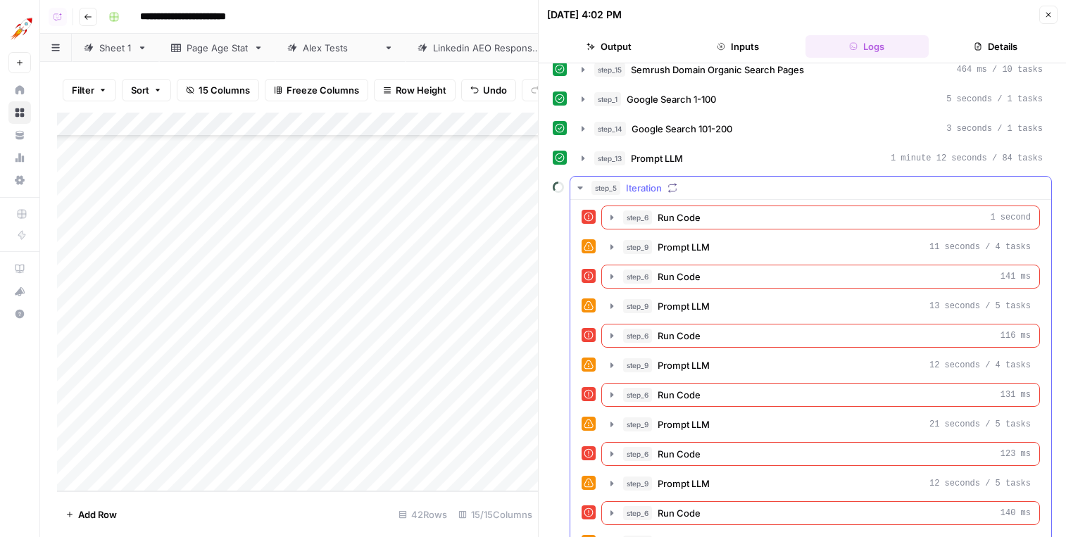
scroll to position [985, 0]
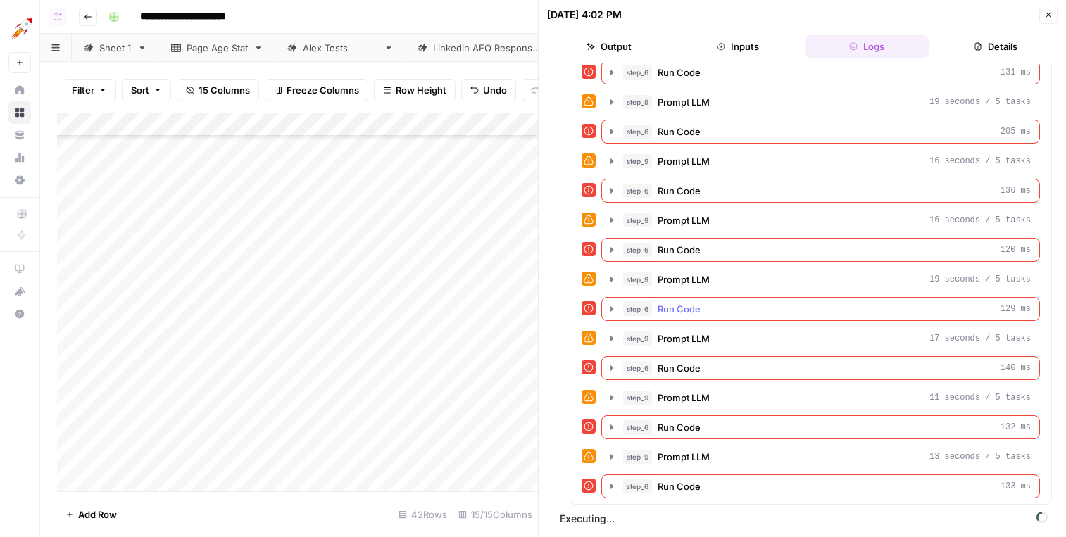
click at [718, 314] on div "step_6 Run Code 129 ms" at bounding box center [827, 309] width 408 height 14
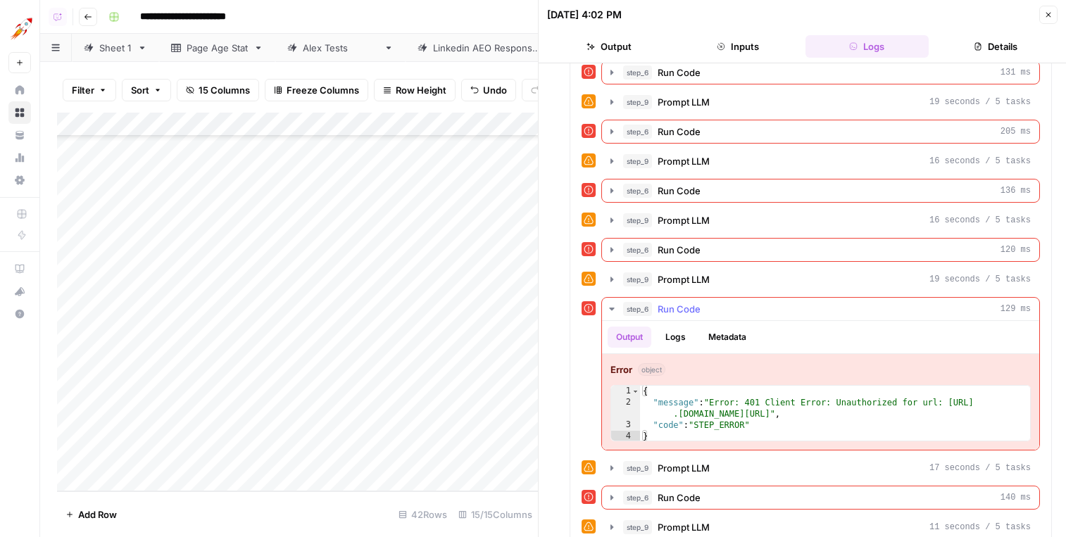
click at [718, 314] on div "step_6 Run Code 129 ms" at bounding box center [827, 309] width 408 height 14
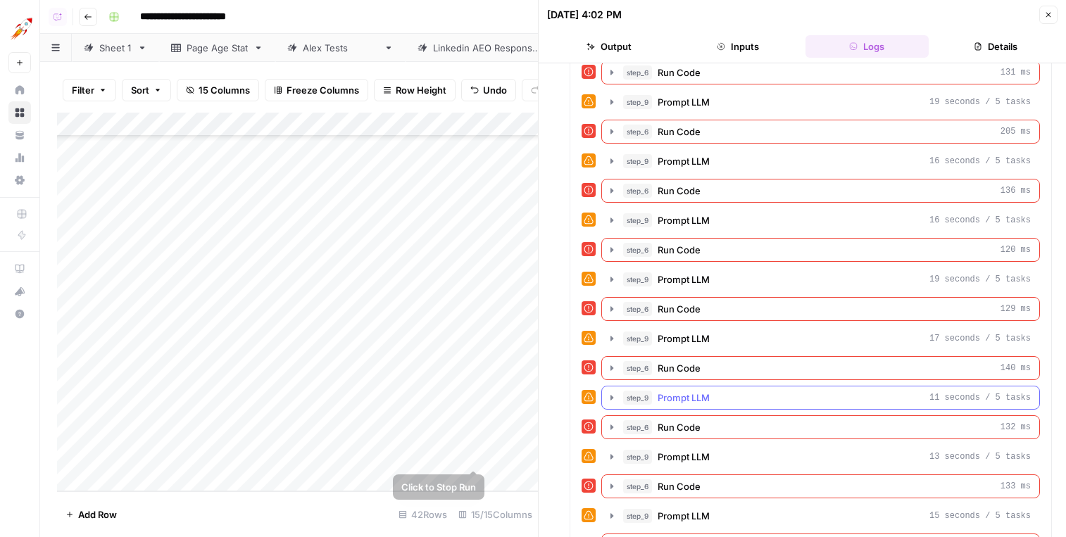
scroll to position [1281, 0]
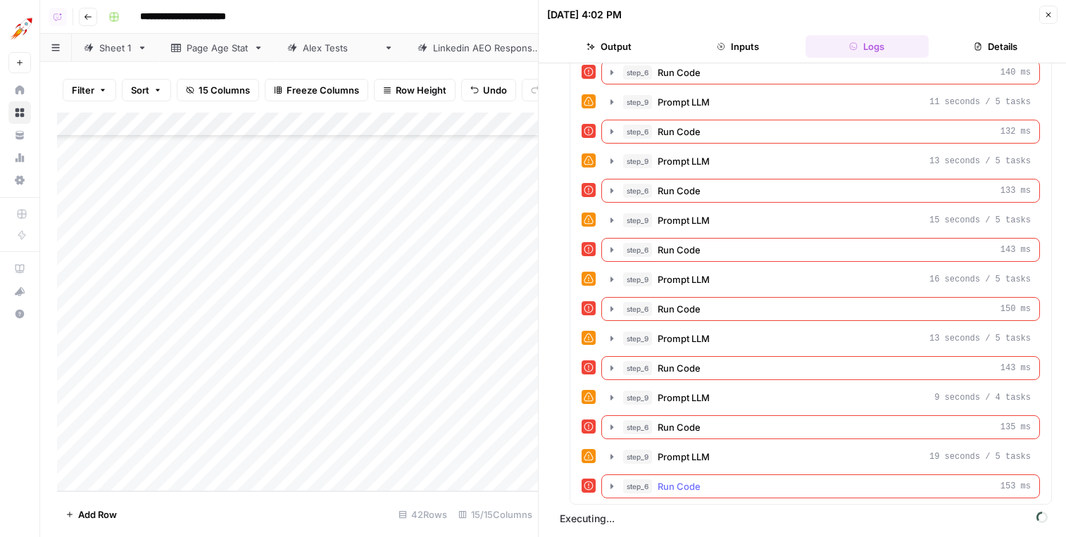
click at [828, 479] on div "step_6 Run Code 153 ms" at bounding box center [827, 486] width 408 height 14
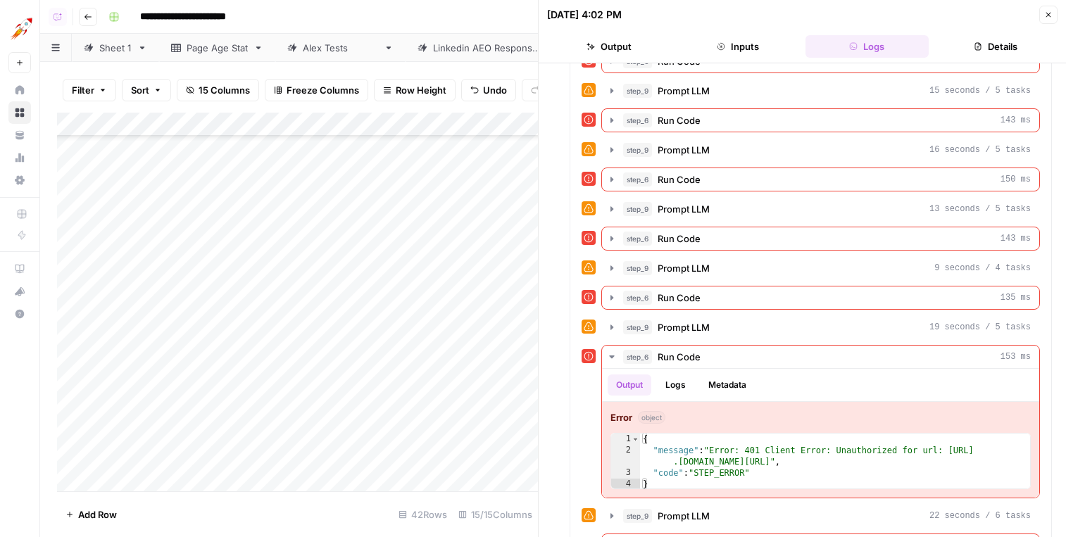
scroll to position [400, 0]
click at [454, 344] on div "Add Column" at bounding box center [297, 302] width 481 height 379
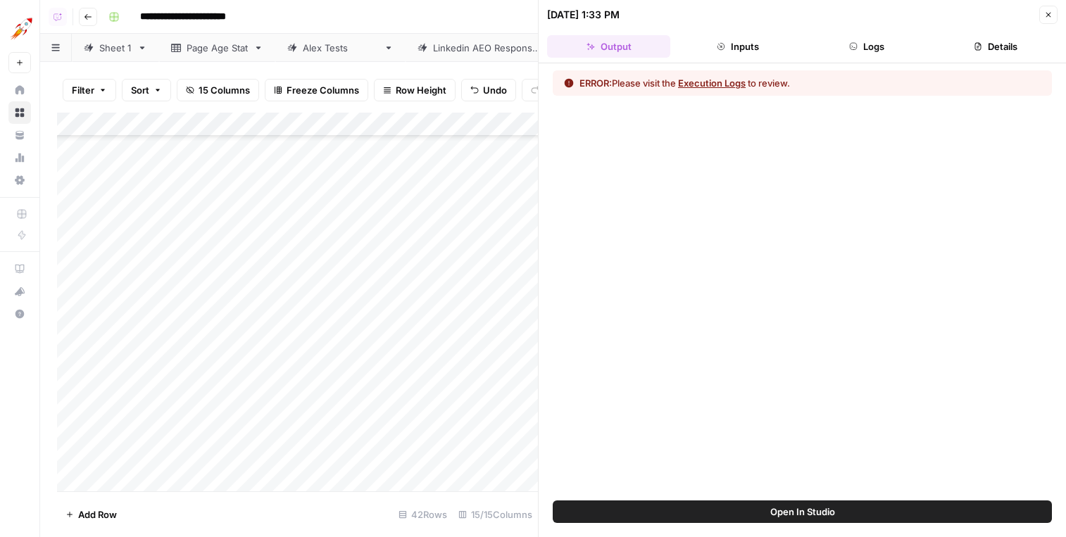
click at [895, 53] on button "Logs" at bounding box center [866, 46] width 123 height 23
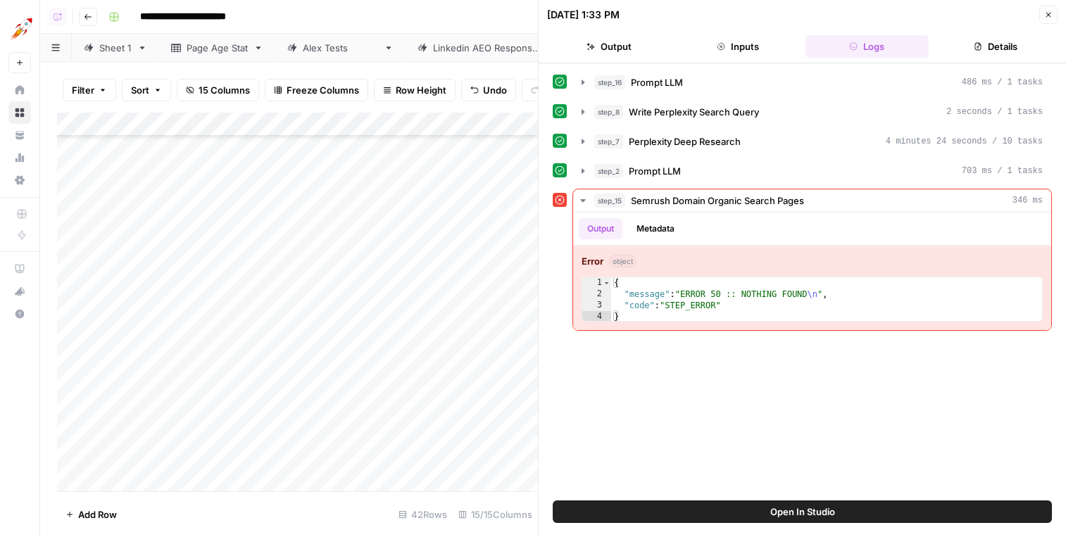
scroll to position [339, 1]
click at [455, 333] on div "Add Column" at bounding box center [297, 302] width 481 height 379
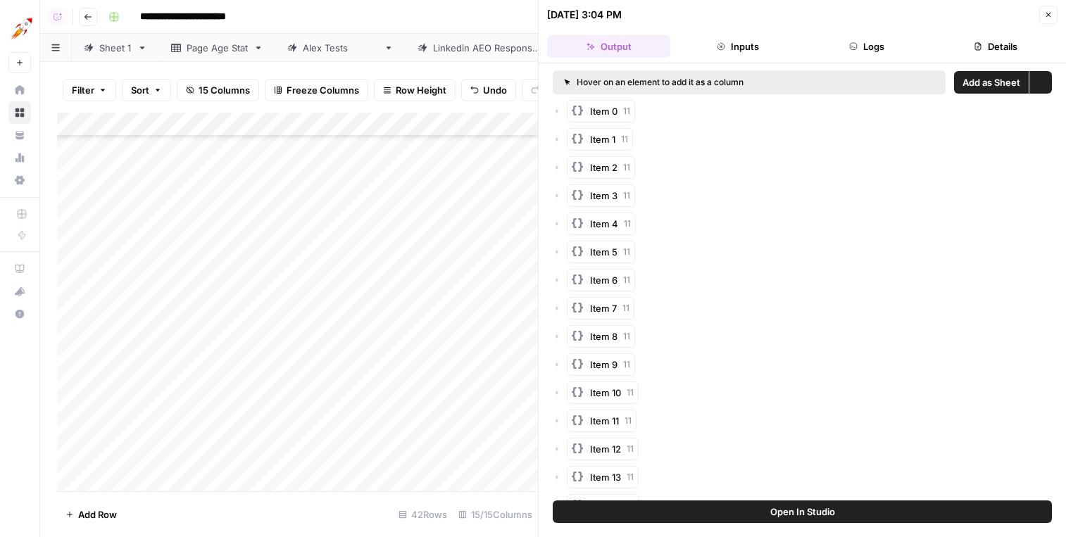
click at [871, 46] on button "Logs" at bounding box center [866, 46] width 123 height 23
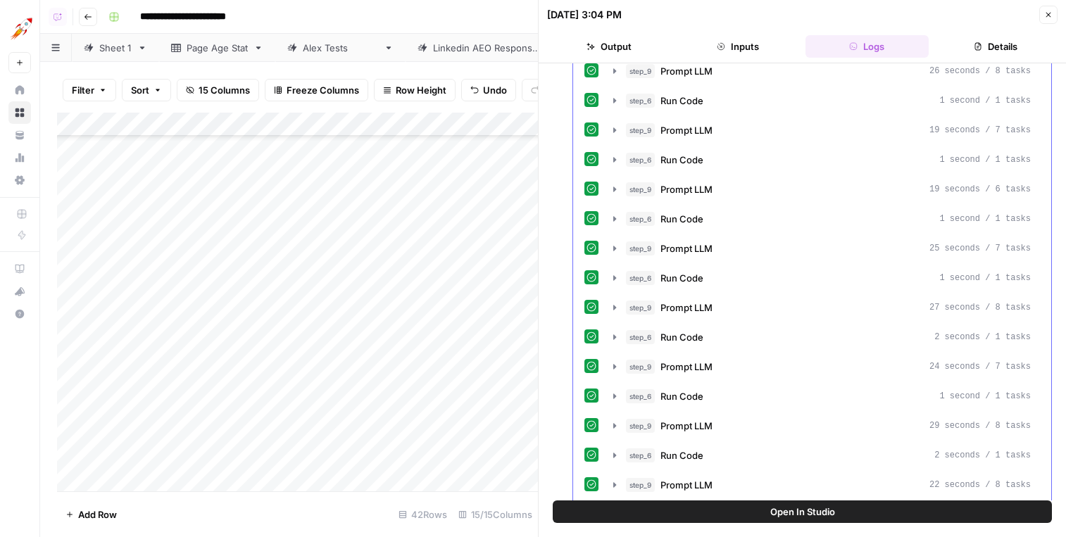
scroll to position [1032, 0]
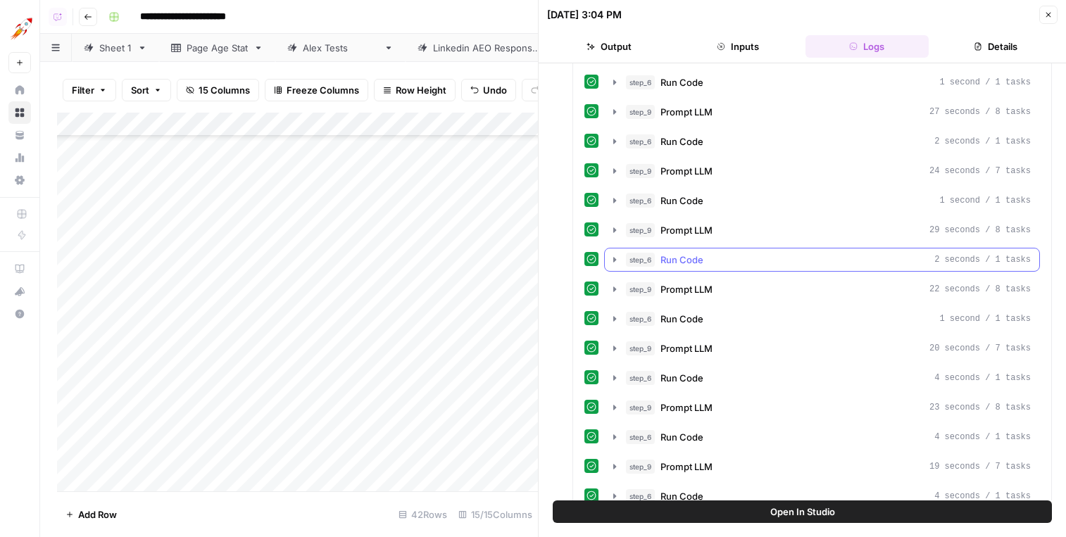
click at [740, 260] on div "step_6 Run Code 2 seconds / 1 tasks" at bounding box center [828, 260] width 405 height 14
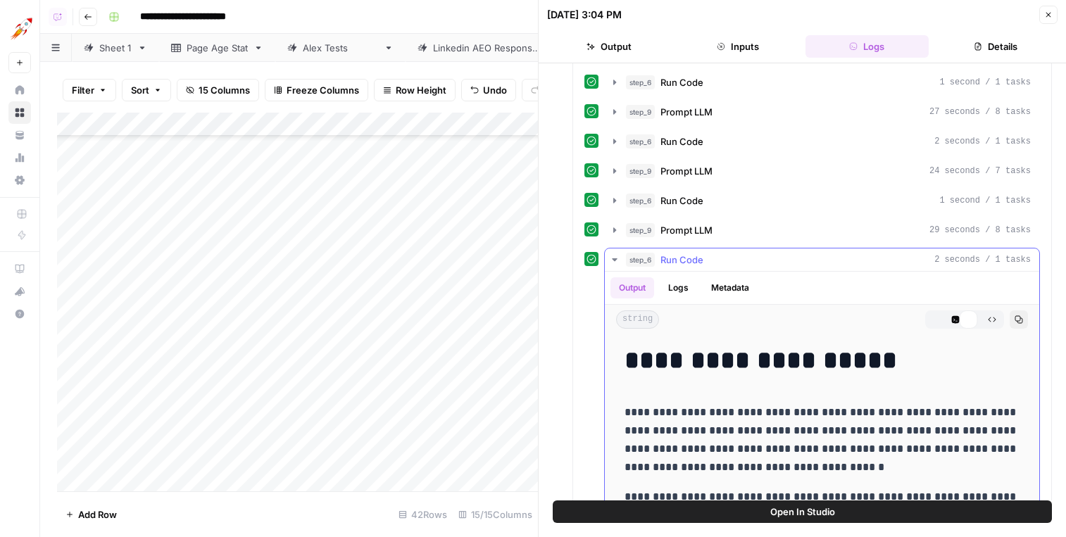
click at [740, 260] on div "step_6 Run Code 2 seconds / 1 tasks" at bounding box center [828, 260] width 405 height 14
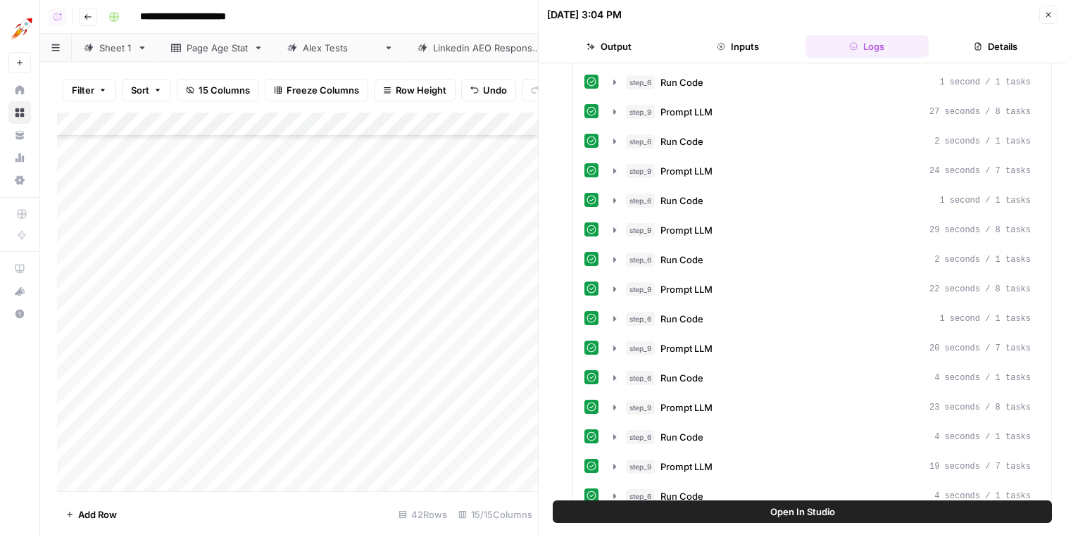
scroll to position [673, 1]
click at [453, 457] on div "Add Column" at bounding box center [297, 302] width 481 height 379
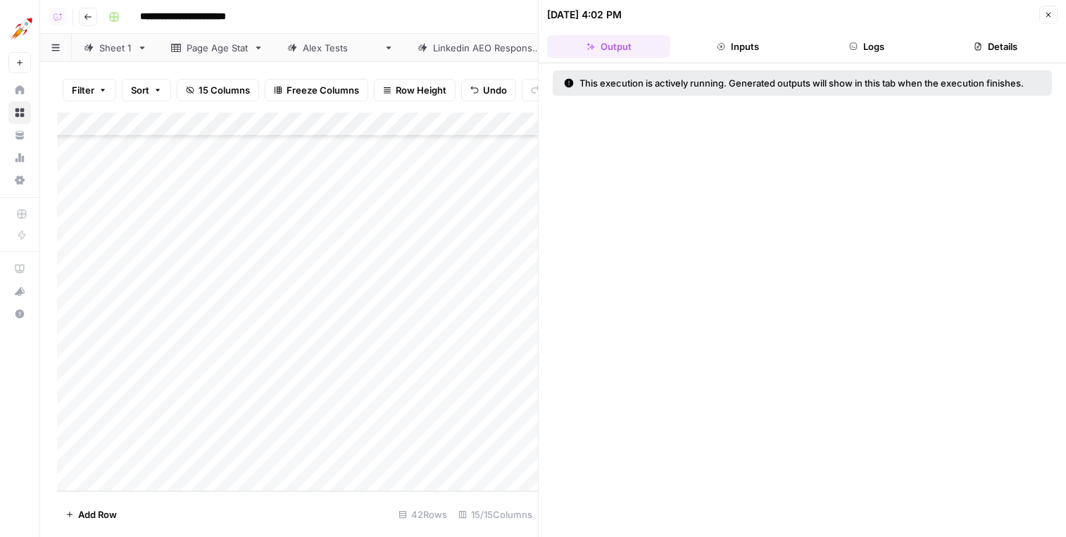
click at [864, 43] on button "Logs" at bounding box center [866, 46] width 123 height 23
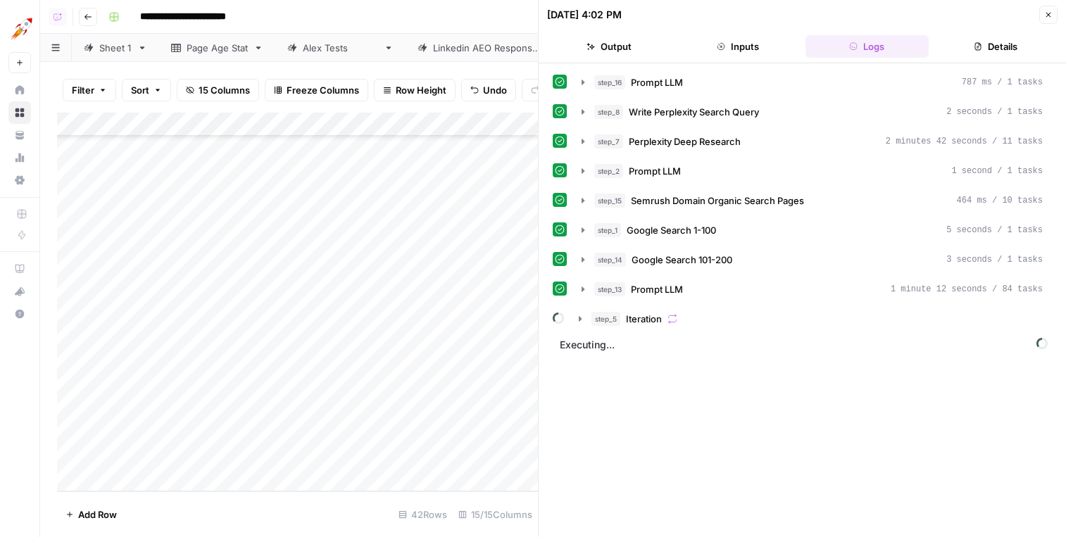
click at [284, 453] on div "Add Column" at bounding box center [297, 302] width 481 height 379
click at [284, 453] on textarea "**********" at bounding box center [344, 457] width 225 height 20
click at [283, 430] on div "Add Column" at bounding box center [297, 302] width 481 height 379
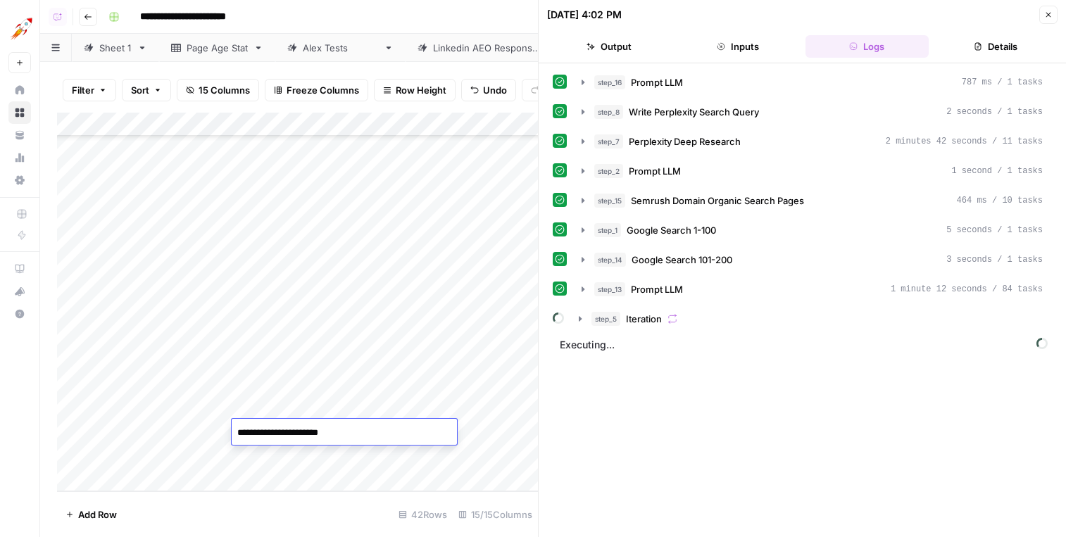
click at [283, 430] on textarea "**********" at bounding box center [344, 433] width 225 height 20
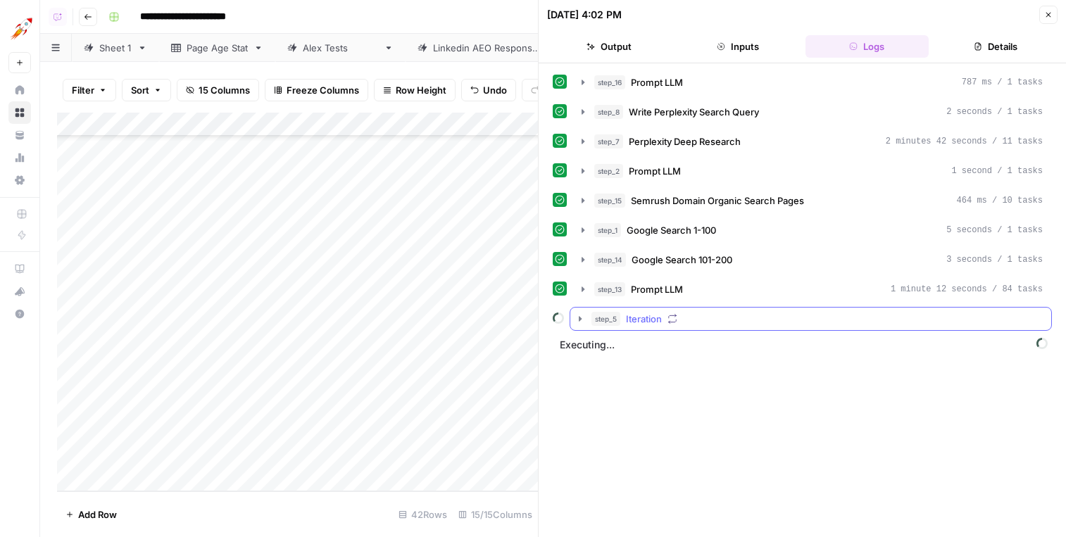
click at [768, 319] on div "step_5 Iteration" at bounding box center [816, 319] width 451 height 14
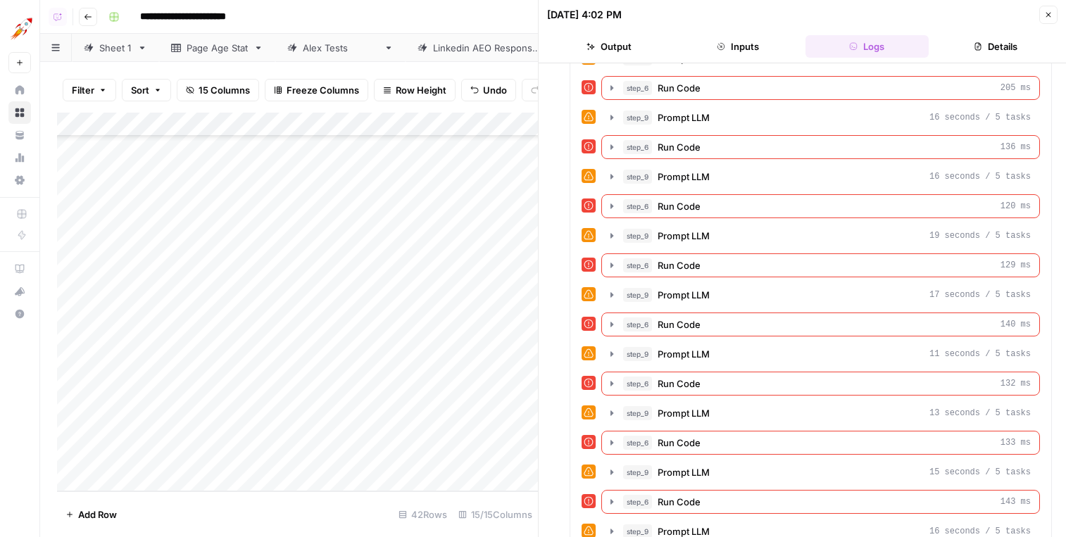
scroll to position [1517, 0]
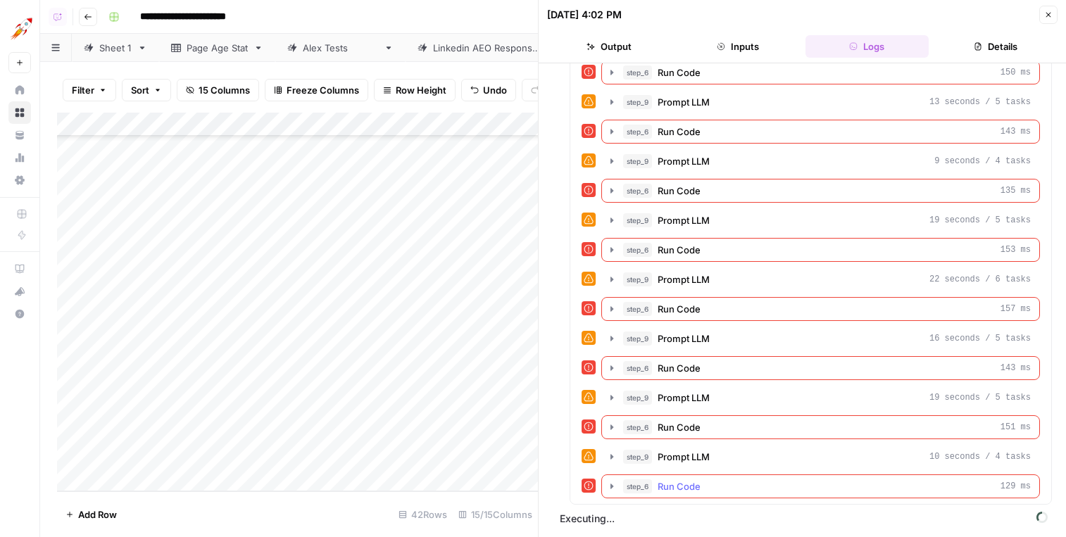
click at [869, 487] on div "step_6 Run Code 129 ms" at bounding box center [827, 486] width 408 height 14
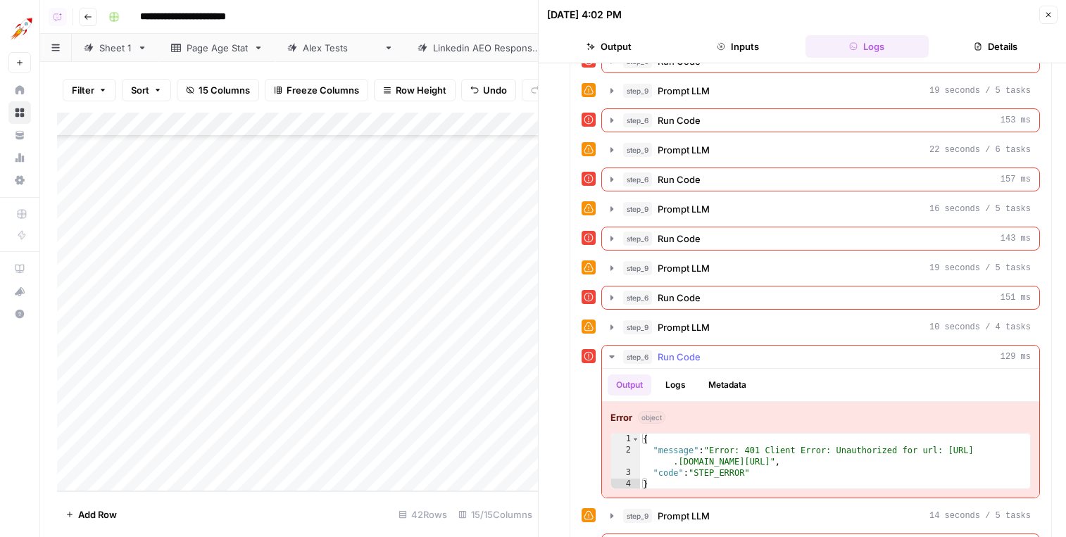
scroll to position [1706, 0]
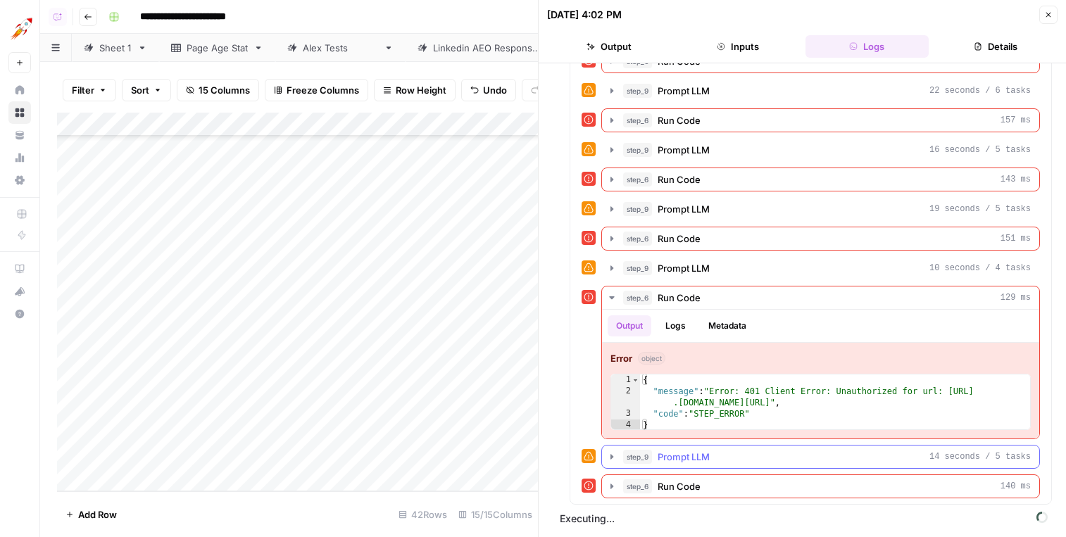
click at [771, 462] on div "step_9 Prompt LLM 14 seconds / 5 tasks" at bounding box center [827, 457] width 408 height 14
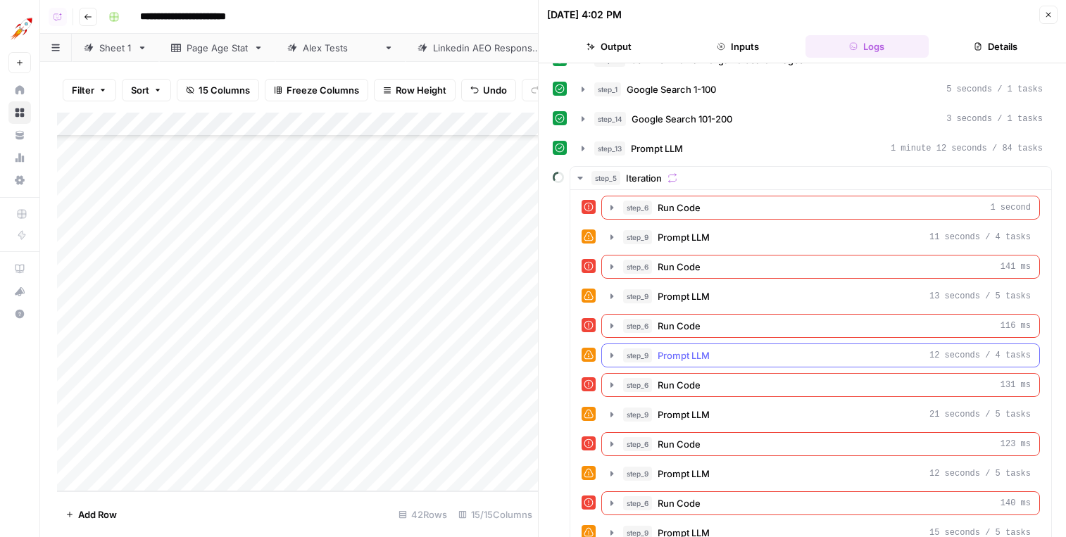
scroll to position [0, 0]
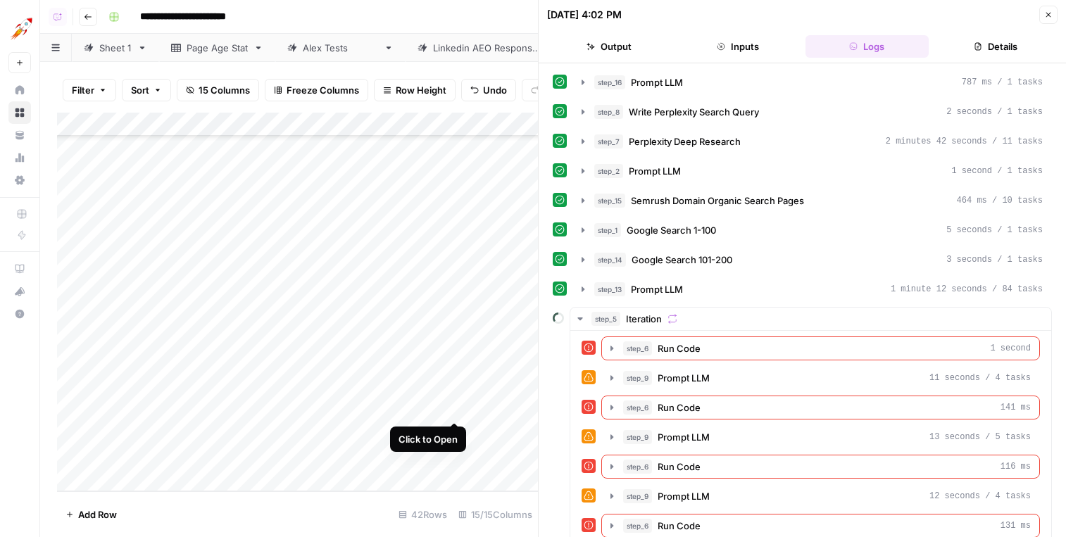
click at [455, 407] on div "Add Column" at bounding box center [297, 302] width 481 height 379
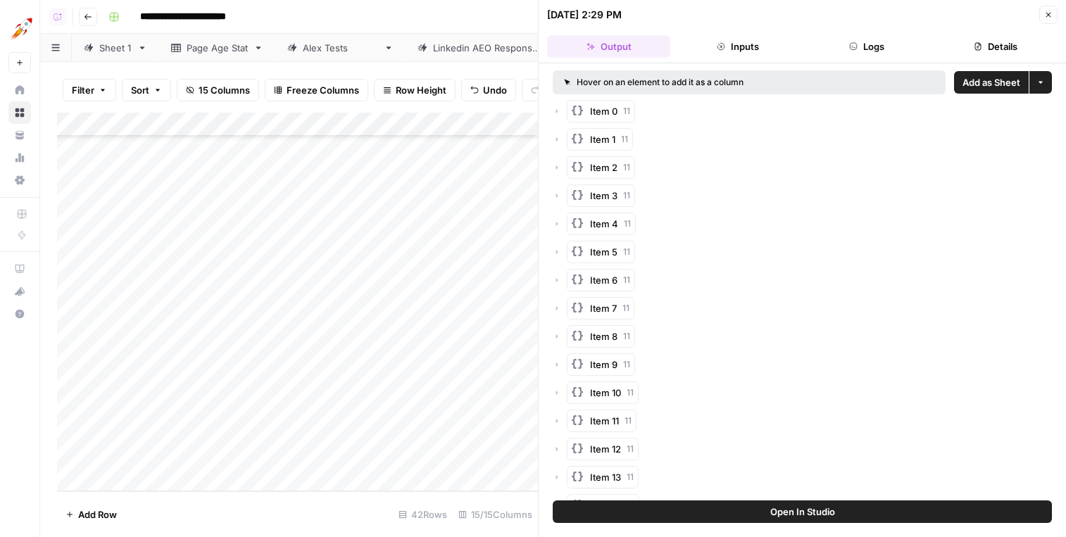
click at [994, 49] on button "Details" at bounding box center [995, 46] width 123 height 23
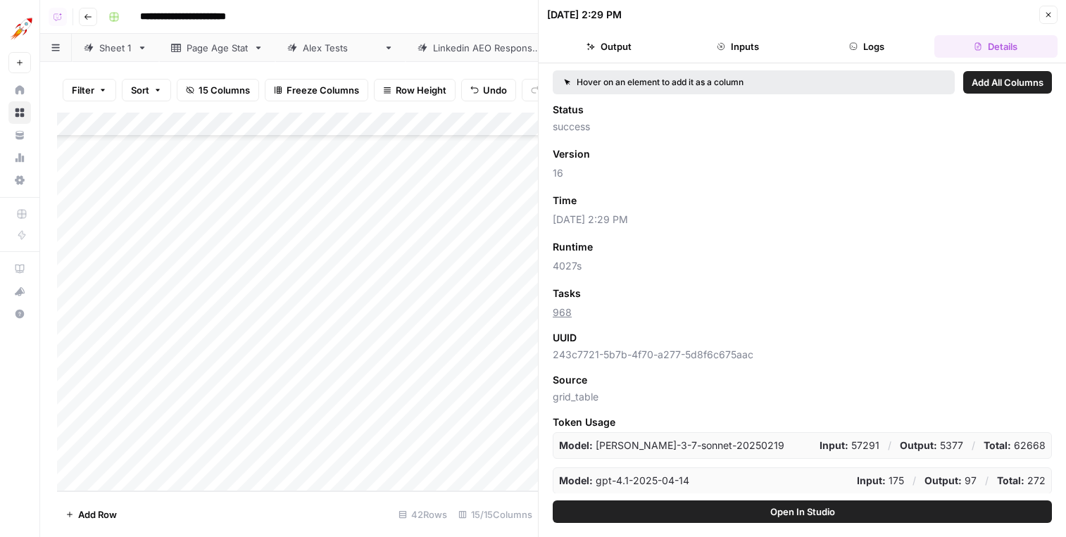
click at [873, 44] on button "Logs" at bounding box center [866, 46] width 123 height 23
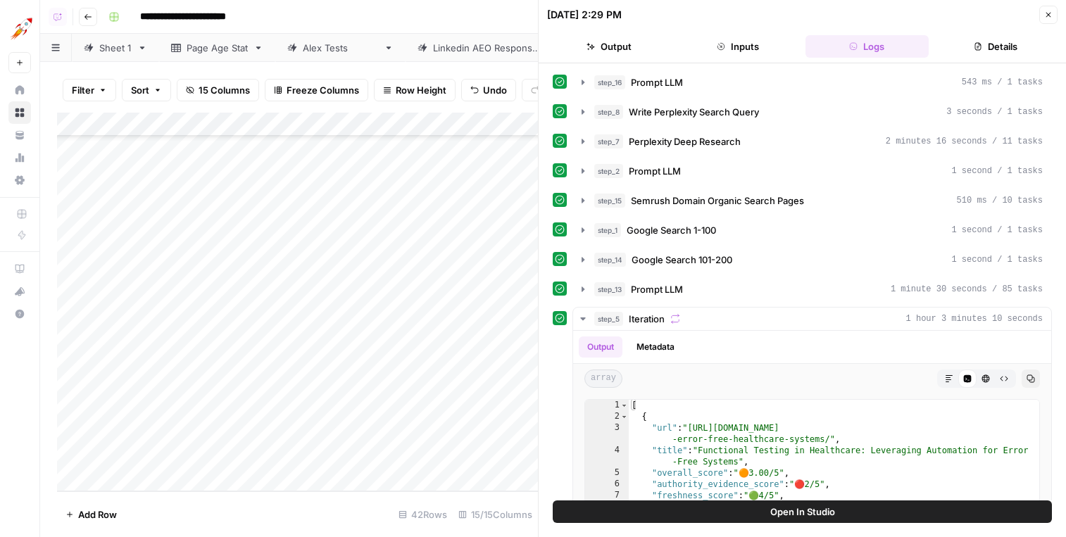
scroll to position [34, 0]
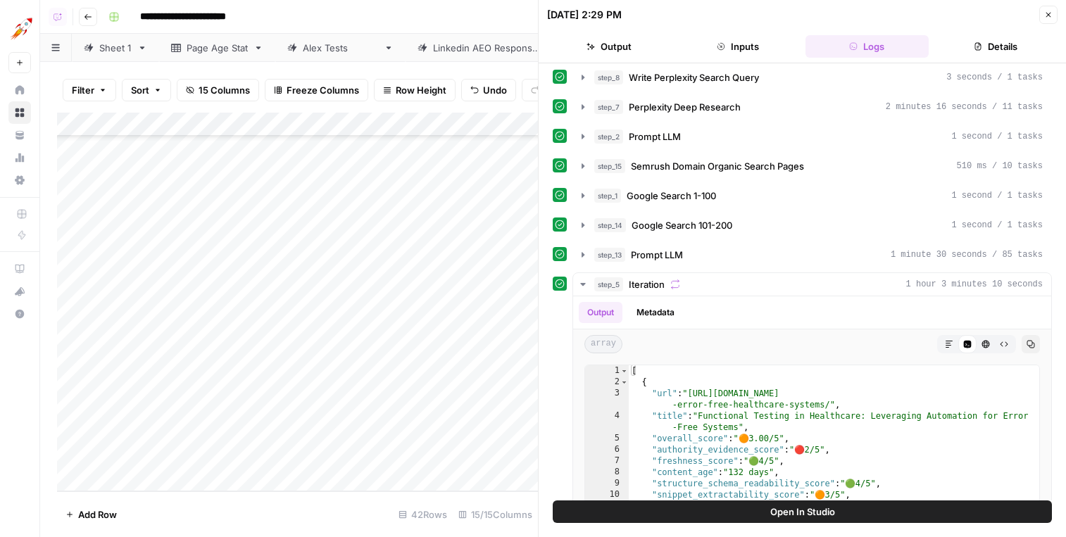
click at [994, 16] on icon "button" at bounding box center [1048, 15] width 8 height 8
